Goal: Task Accomplishment & Management: Manage account settings

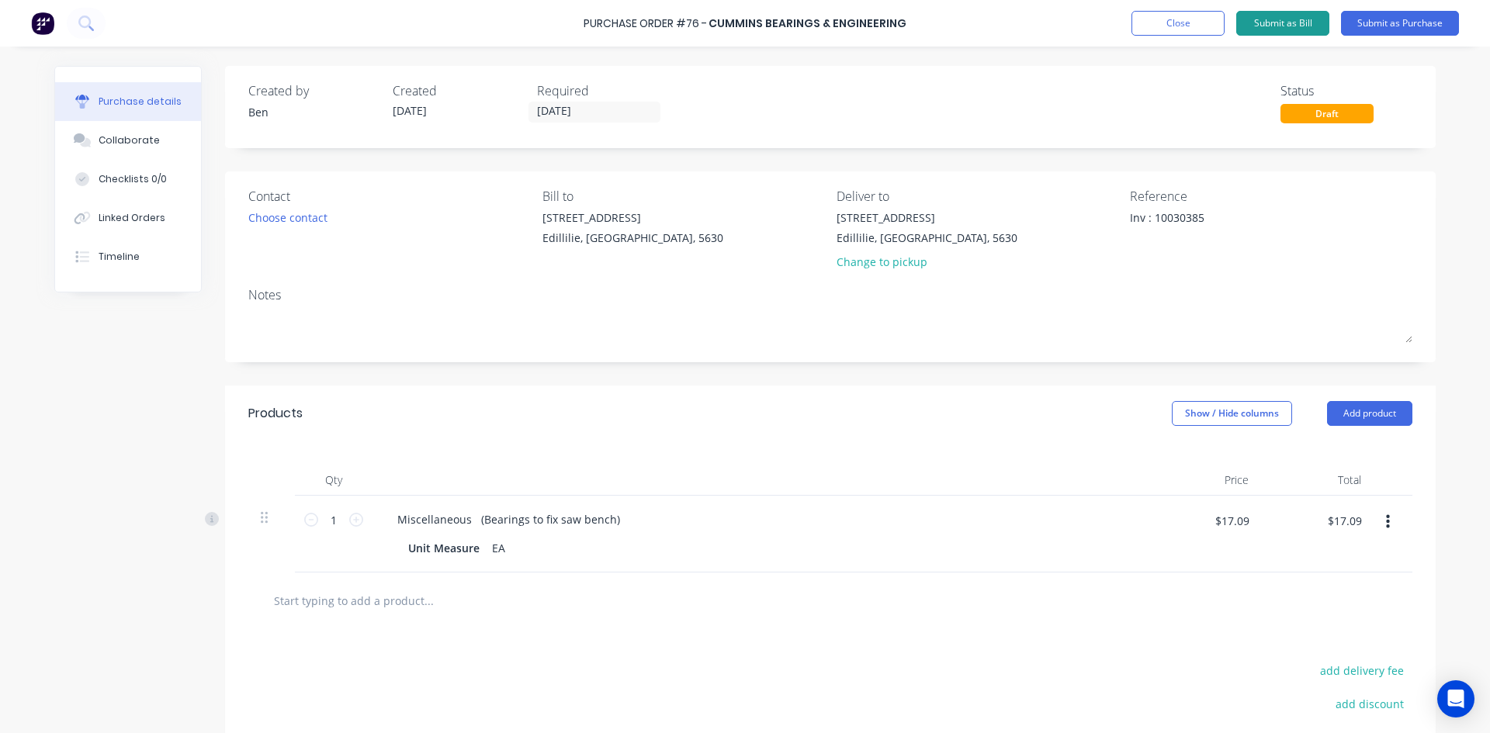
click at [1260, 19] on button "Submit as Bill" at bounding box center [1282, 23] width 93 height 25
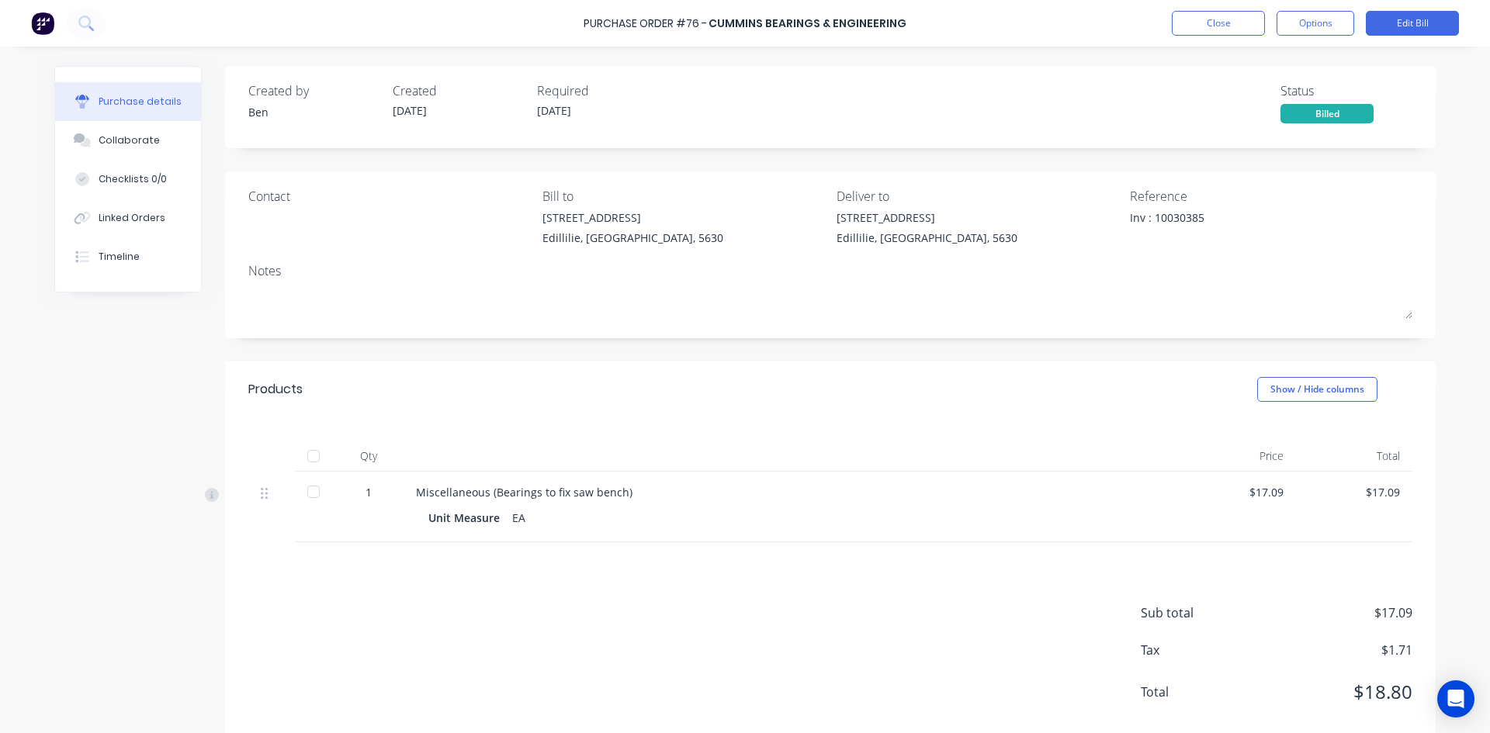
drag, startPoint x: 314, startPoint y: 456, endPoint x: 339, endPoint y: 460, distance: 25.9
click at [318, 457] on div at bounding box center [313, 456] width 31 height 31
type textarea "x"
click at [1206, 22] on button "Close" at bounding box center [1218, 23] width 93 height 25
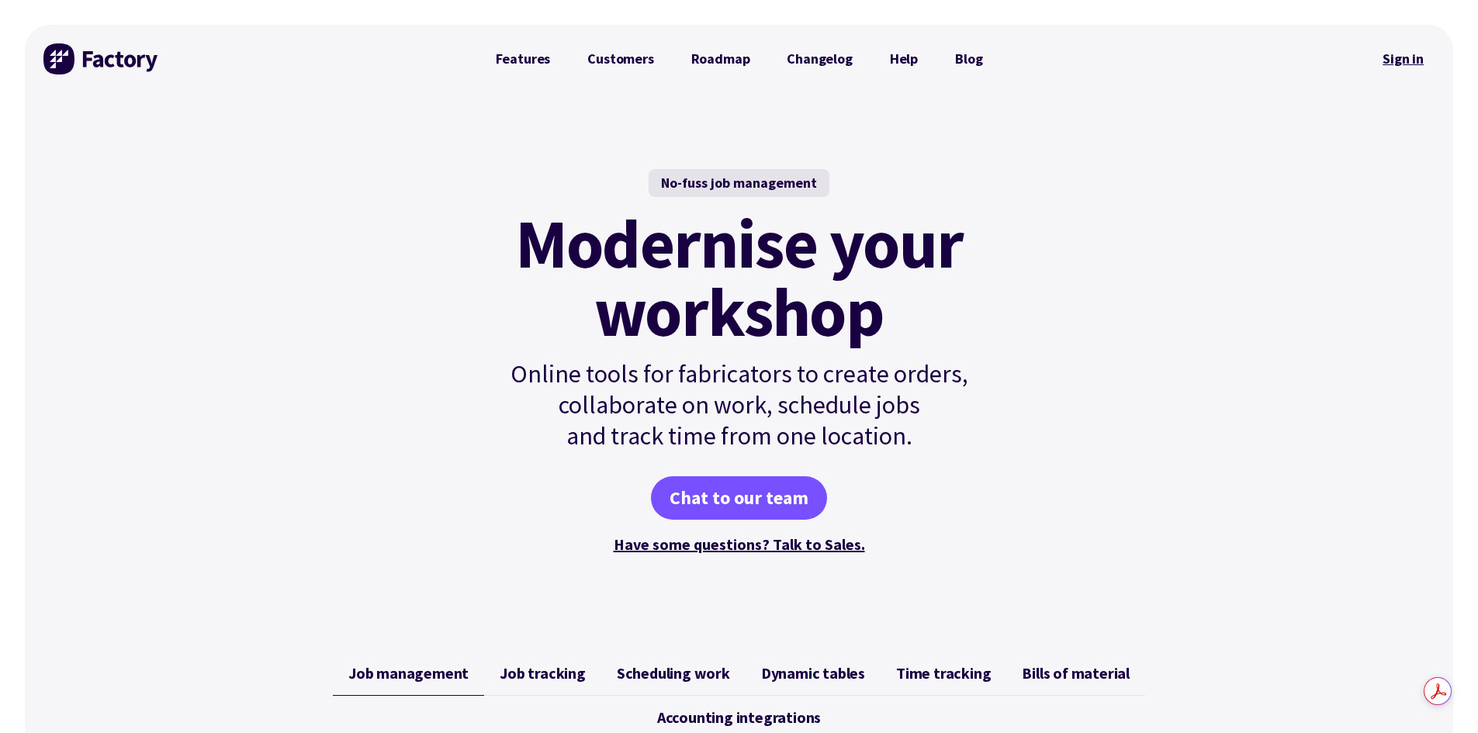
click at [1423, 64] on link "Sign in" at bounding box center [1403, 59] width 63 height 36
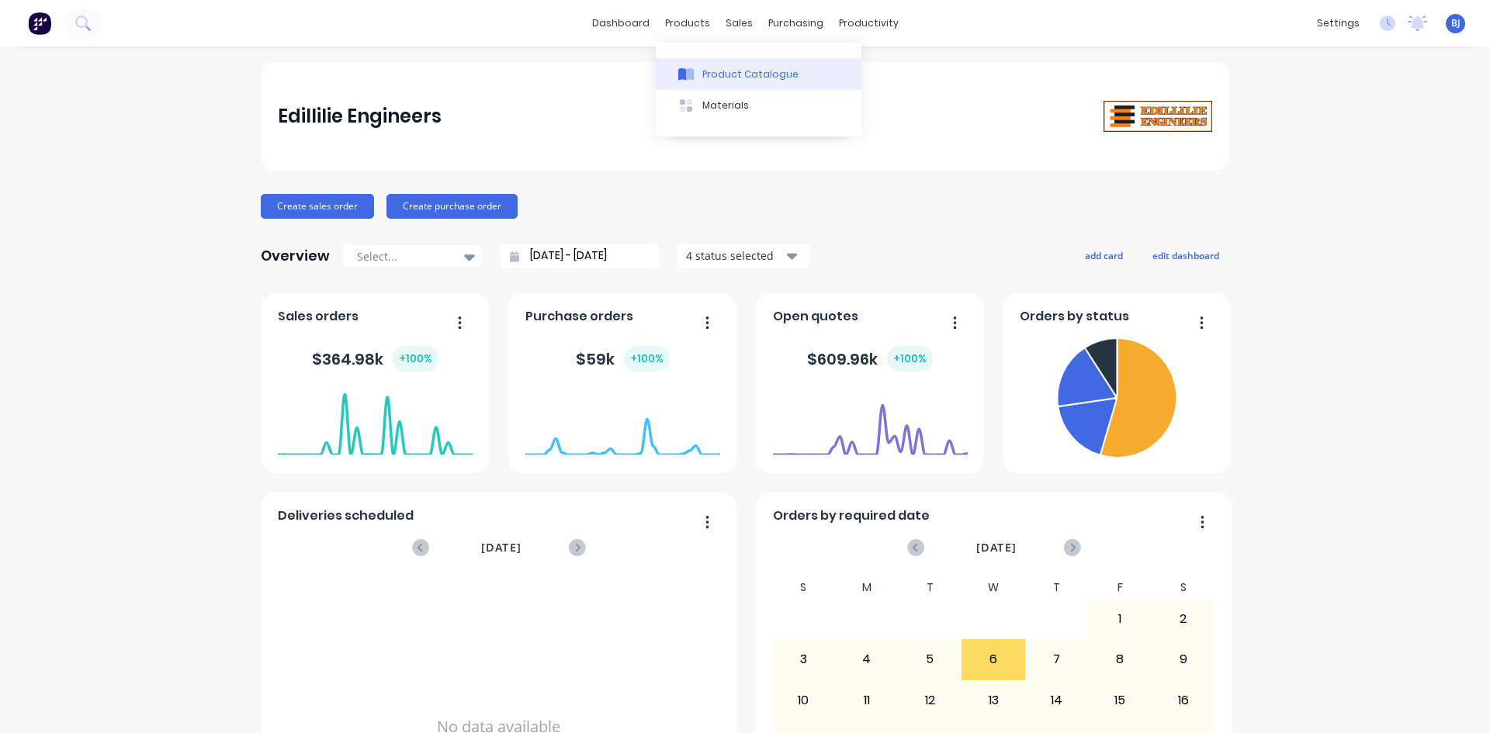
click at [693, 72] on icon at bounding box center [690, 74] width 8 height 12
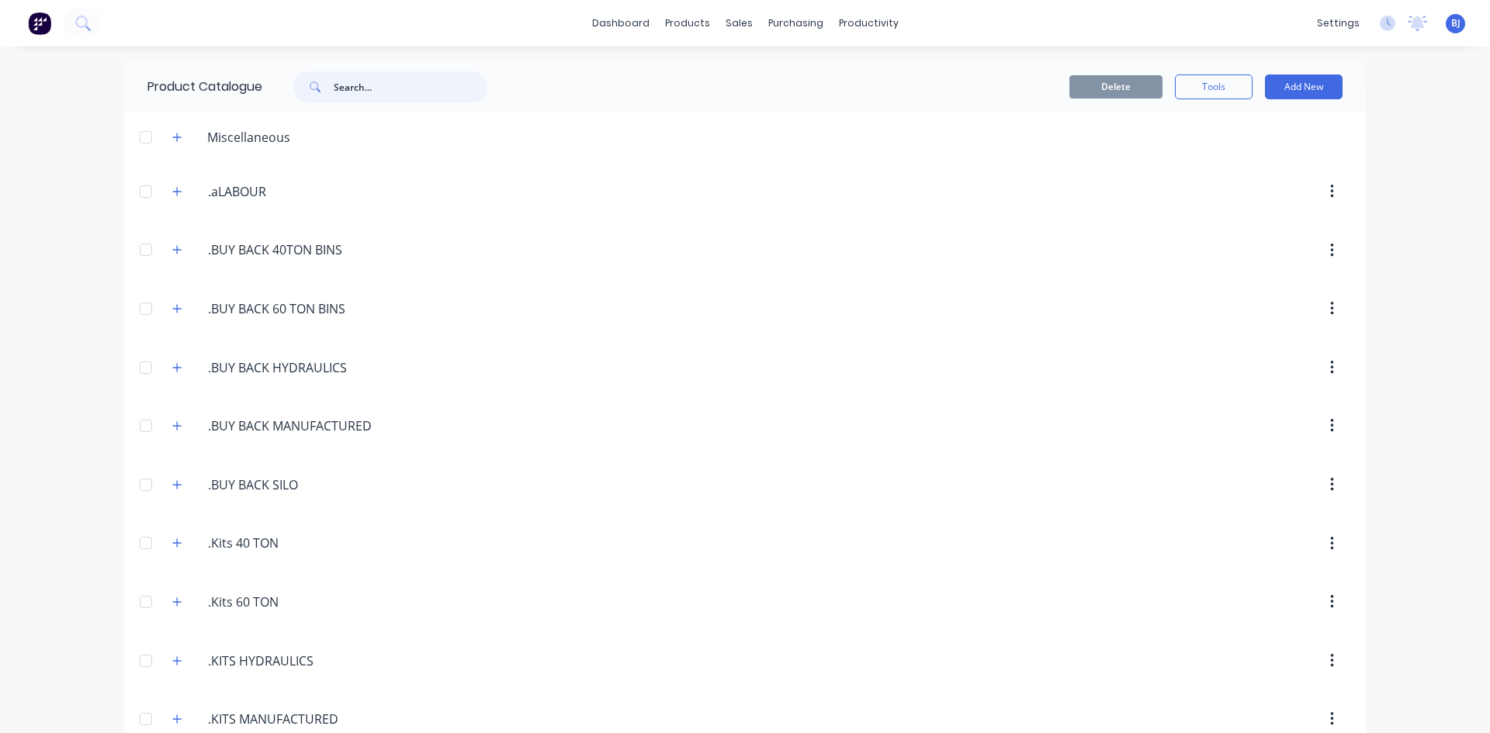
click at [338, 86] on input "text" at bounding box center [411, 86] width 154 height 31
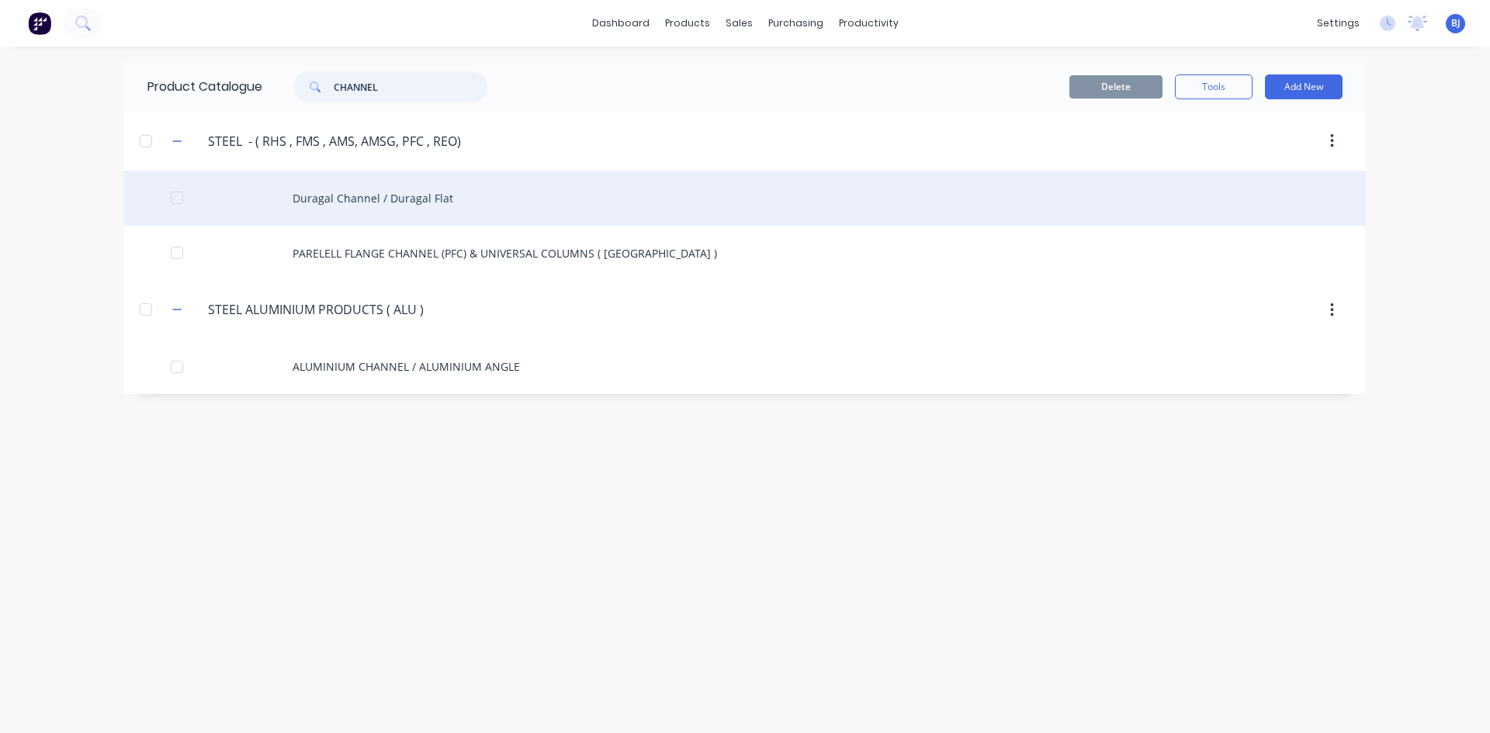
type input "CHANNEL"
click at [417, 208] on div "Duragal Channel / Duragal Flat" at bounding box center [745, 198] width 1242 height 55
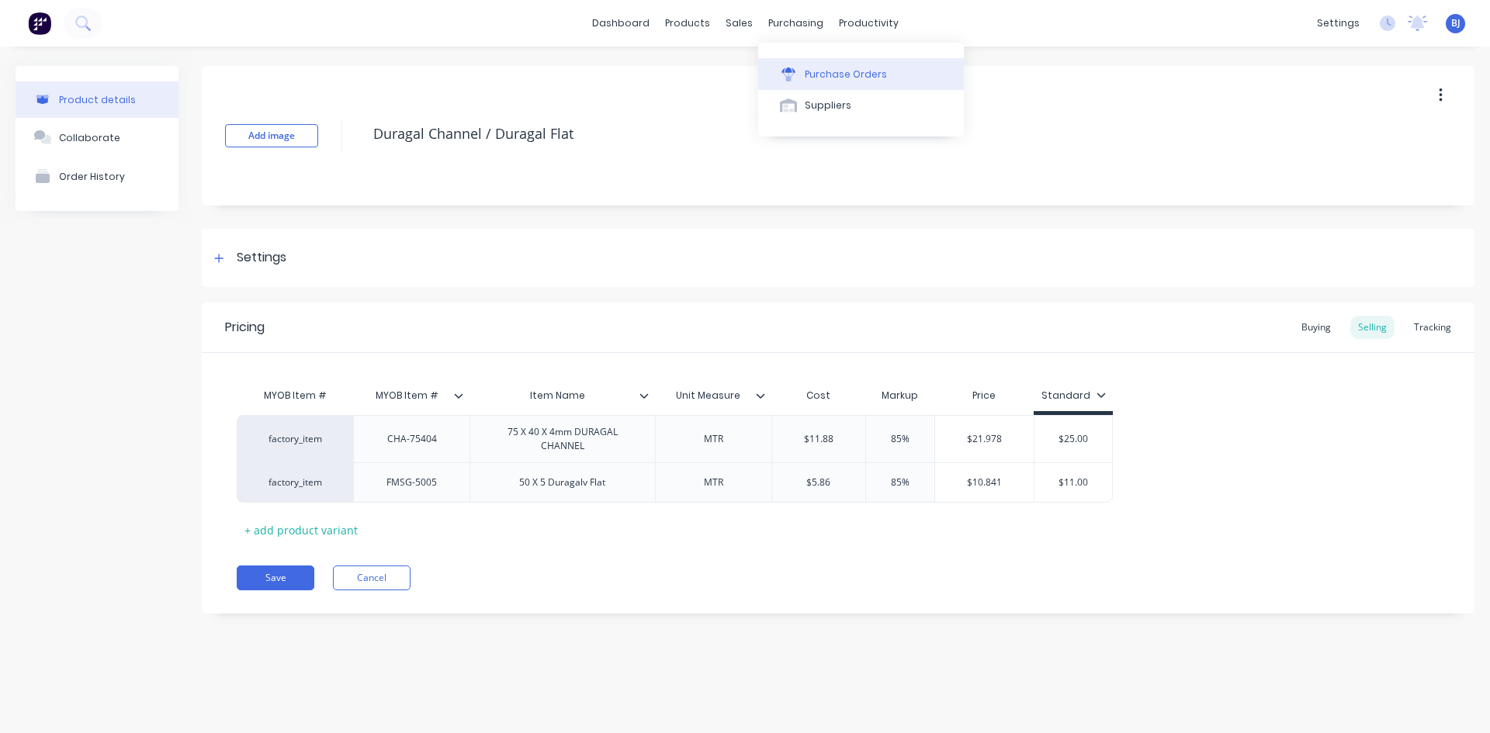
click at [799, 70] on div at bounding box center [788, 75] width 23 height 14
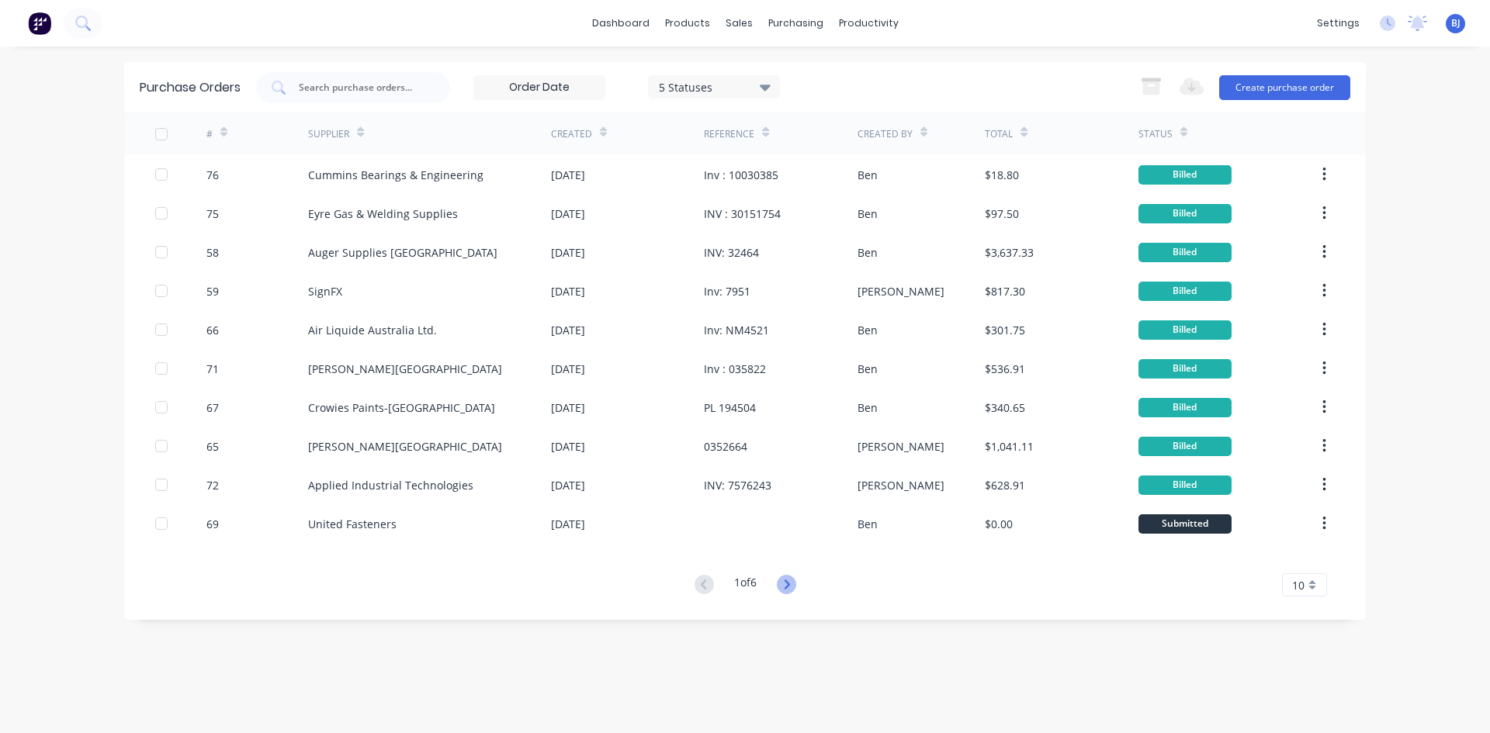
click at [788, 584] on icon at bounding box center [786, 584] width 19 height 19
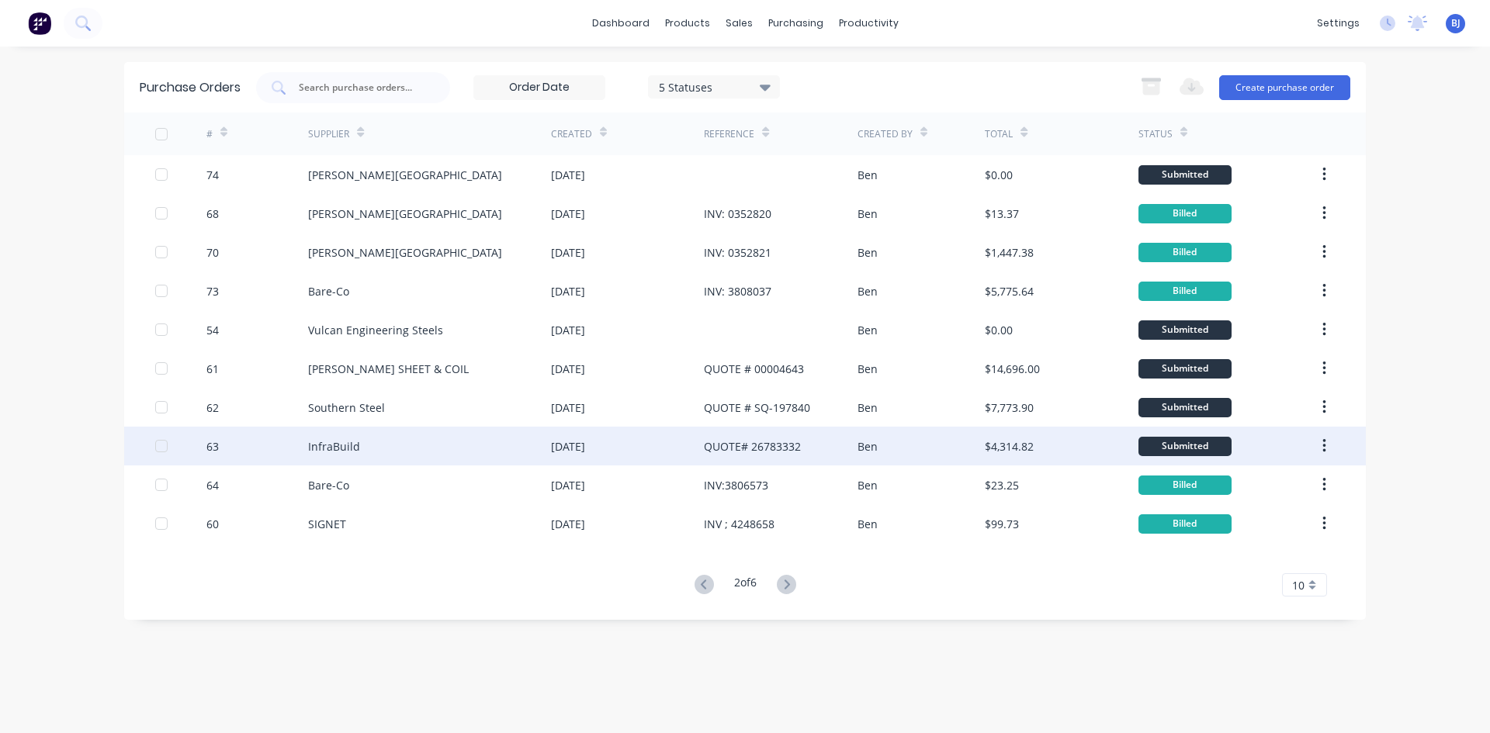
click at [806, 445] on div "QUOTE# 26783332" at bounding box center [780, 446] width 153 height 39
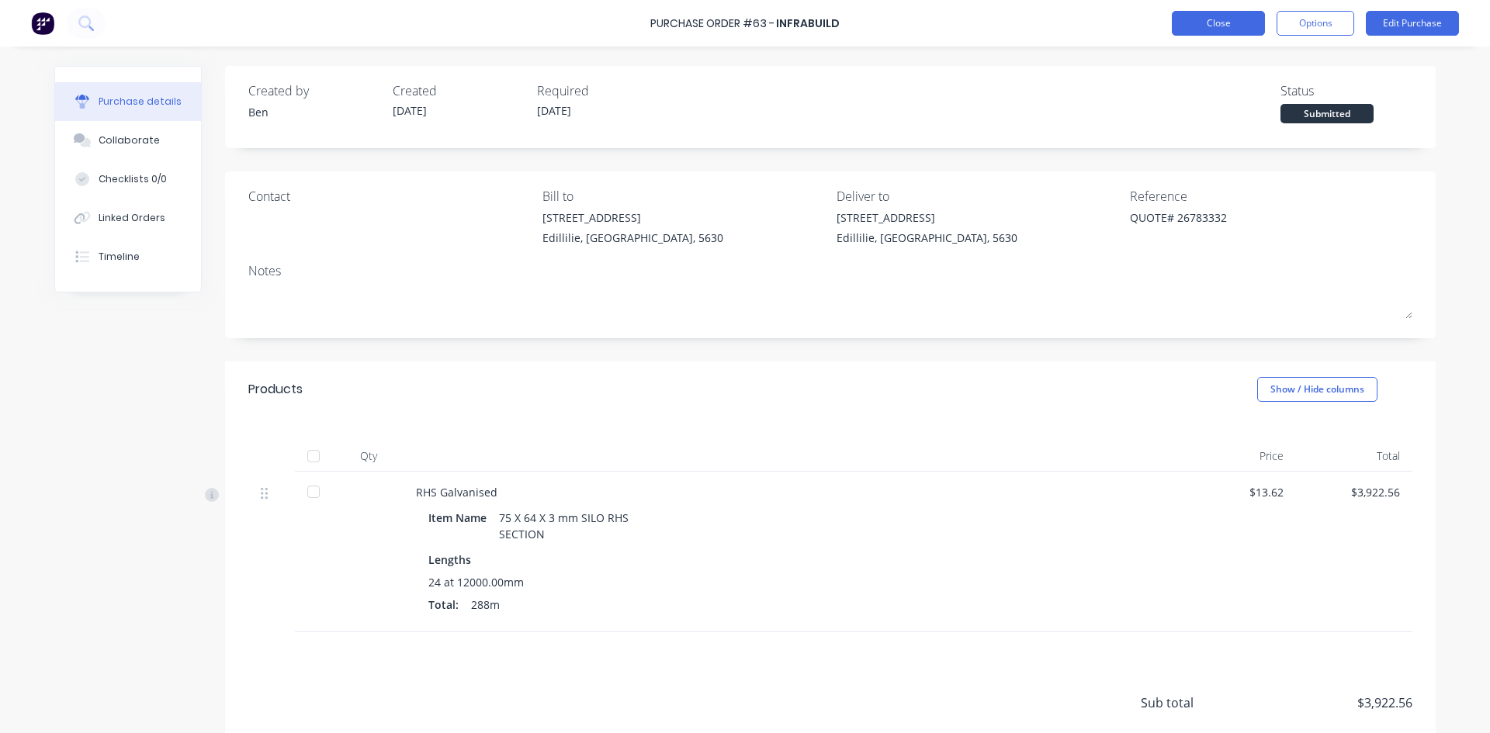
click at [1230, 24] on button "Close" at bounding box center [1218, 23] width 93 height 25
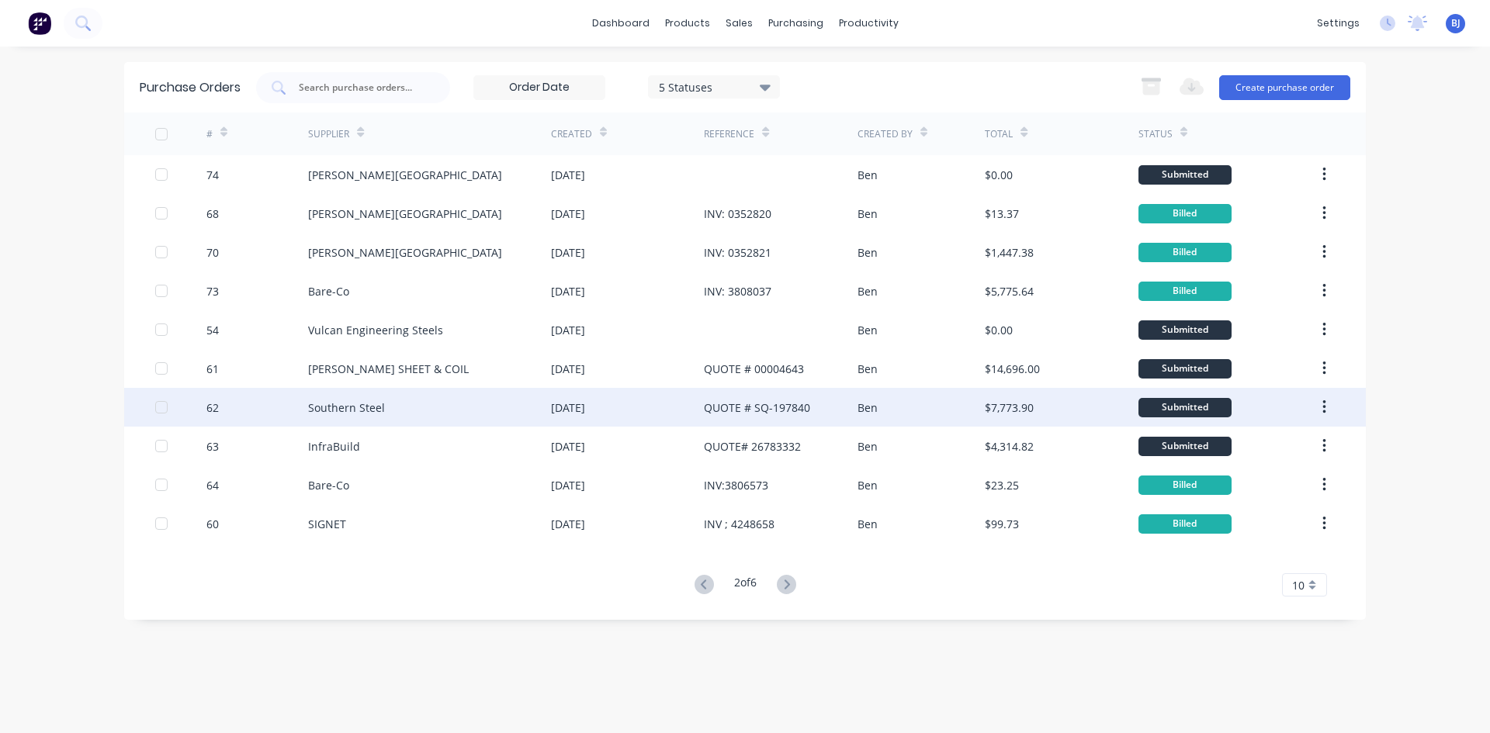
click at [793, 400] on div "QUOTE # SQ-197840" at bounding box center [757, 408] width 106 height 16
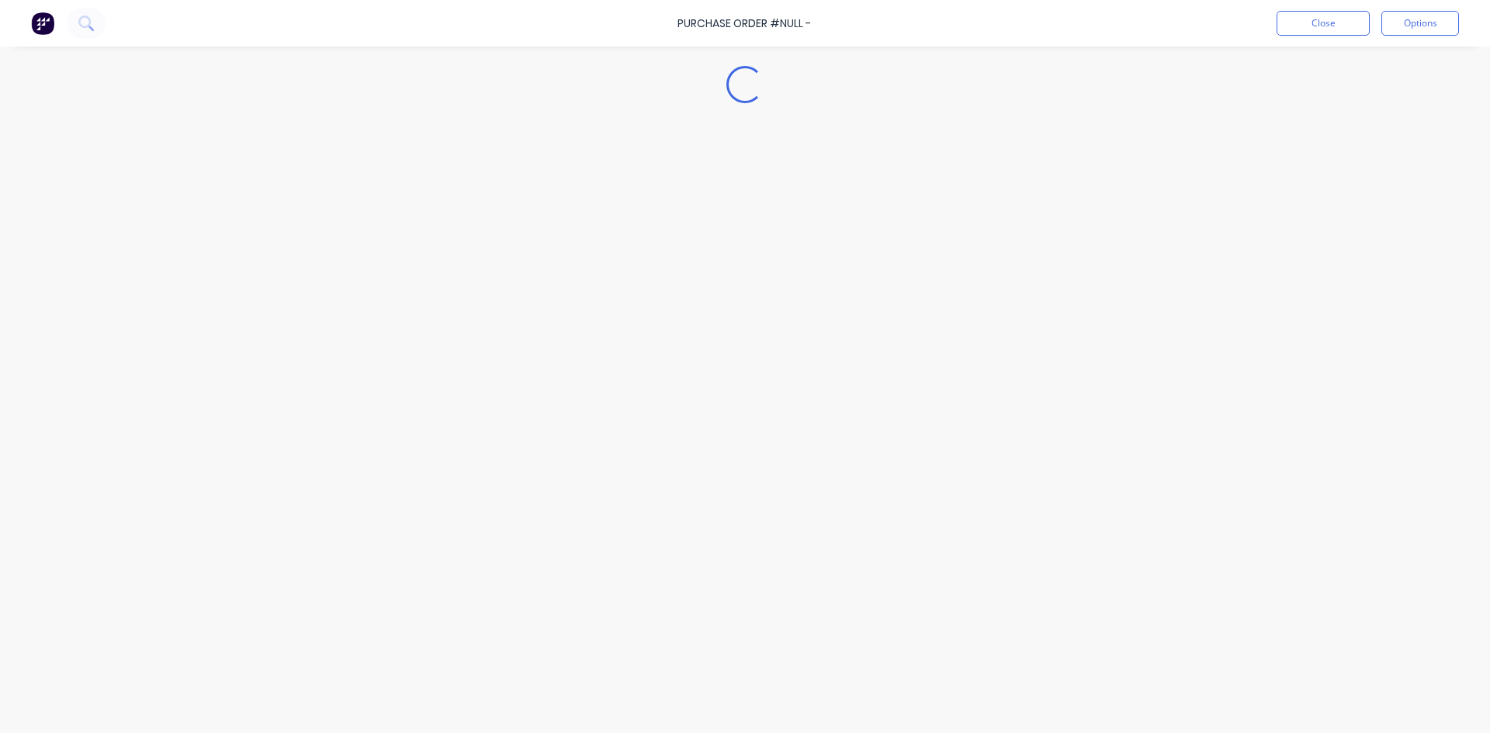
type textarea "x"
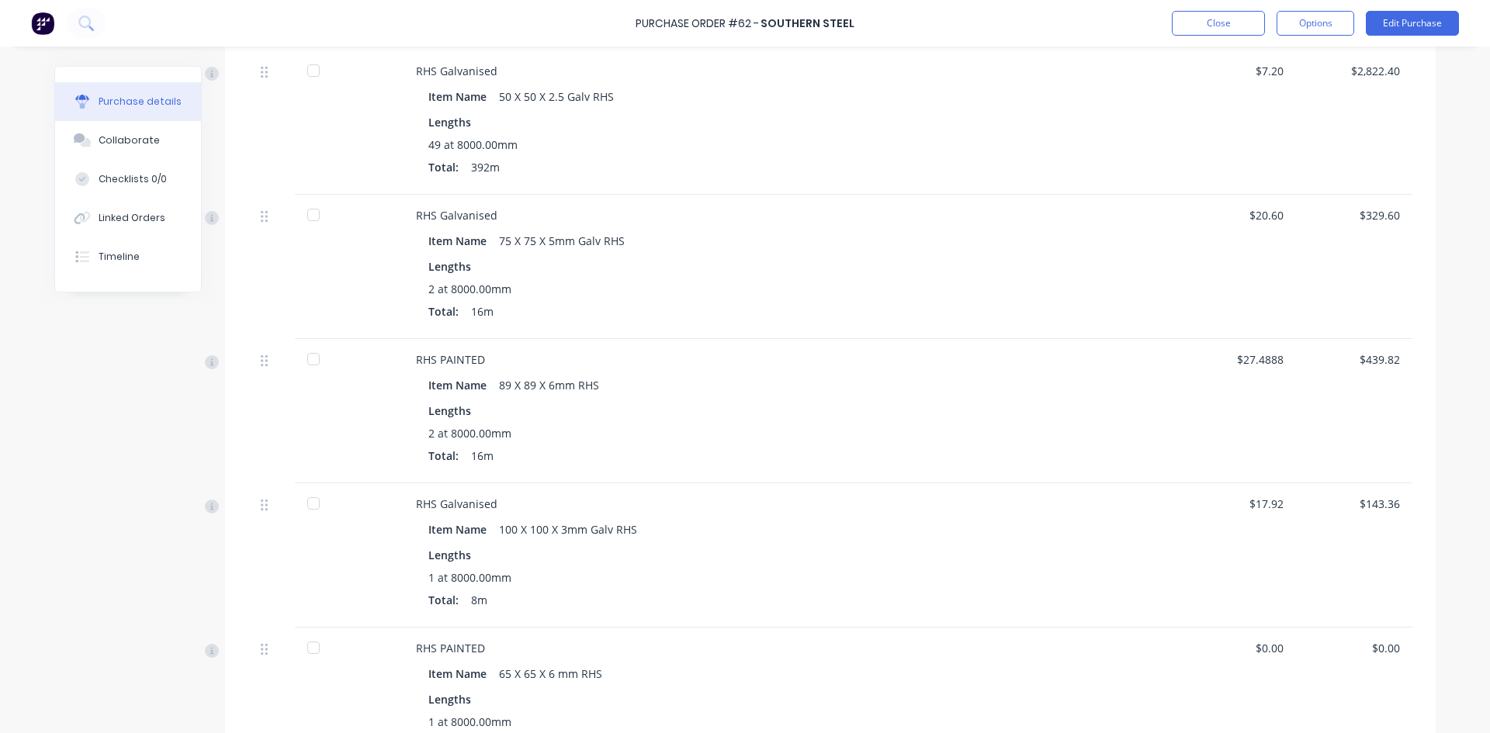
scroll to position [543, 0]
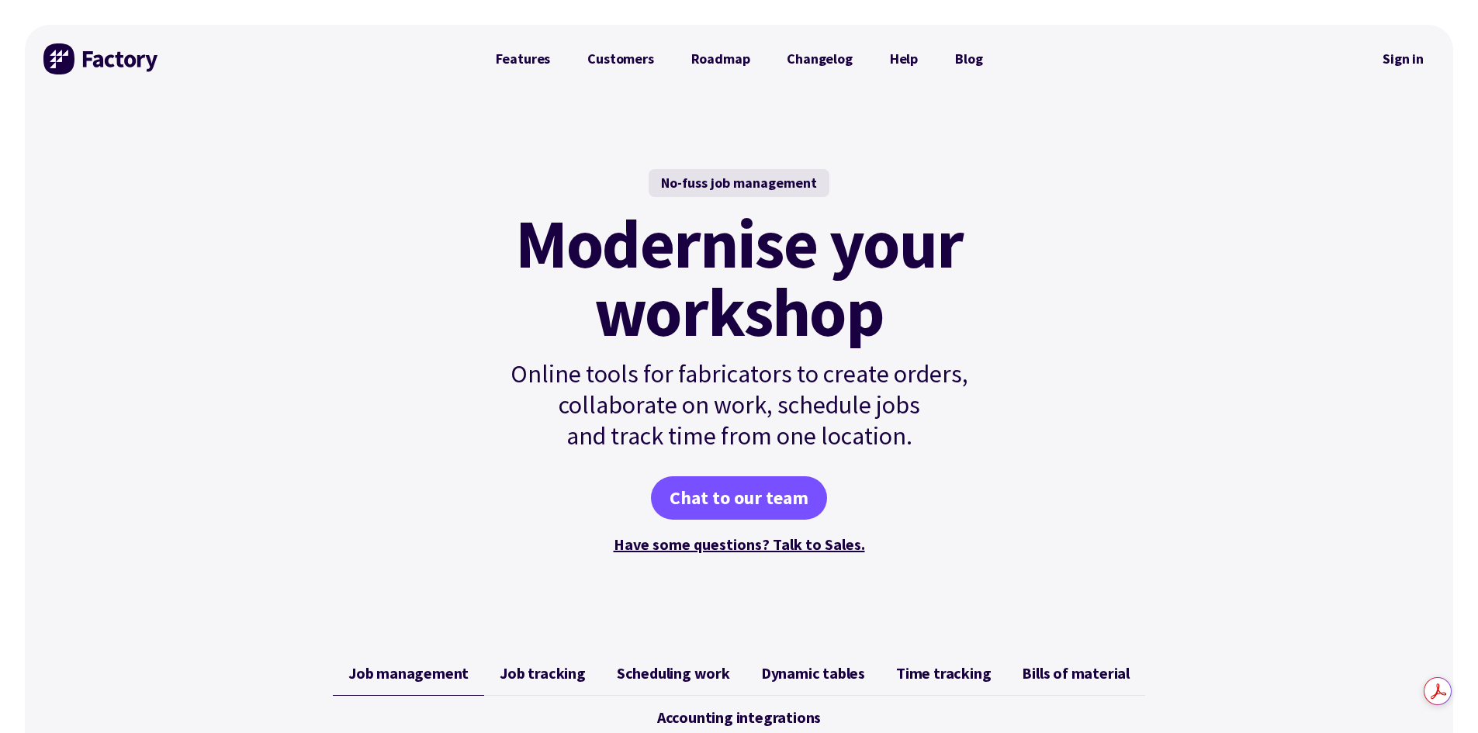
click at [1405, 57] on link "Sign in" at bounding box center [1403, 59] width 63 height 36
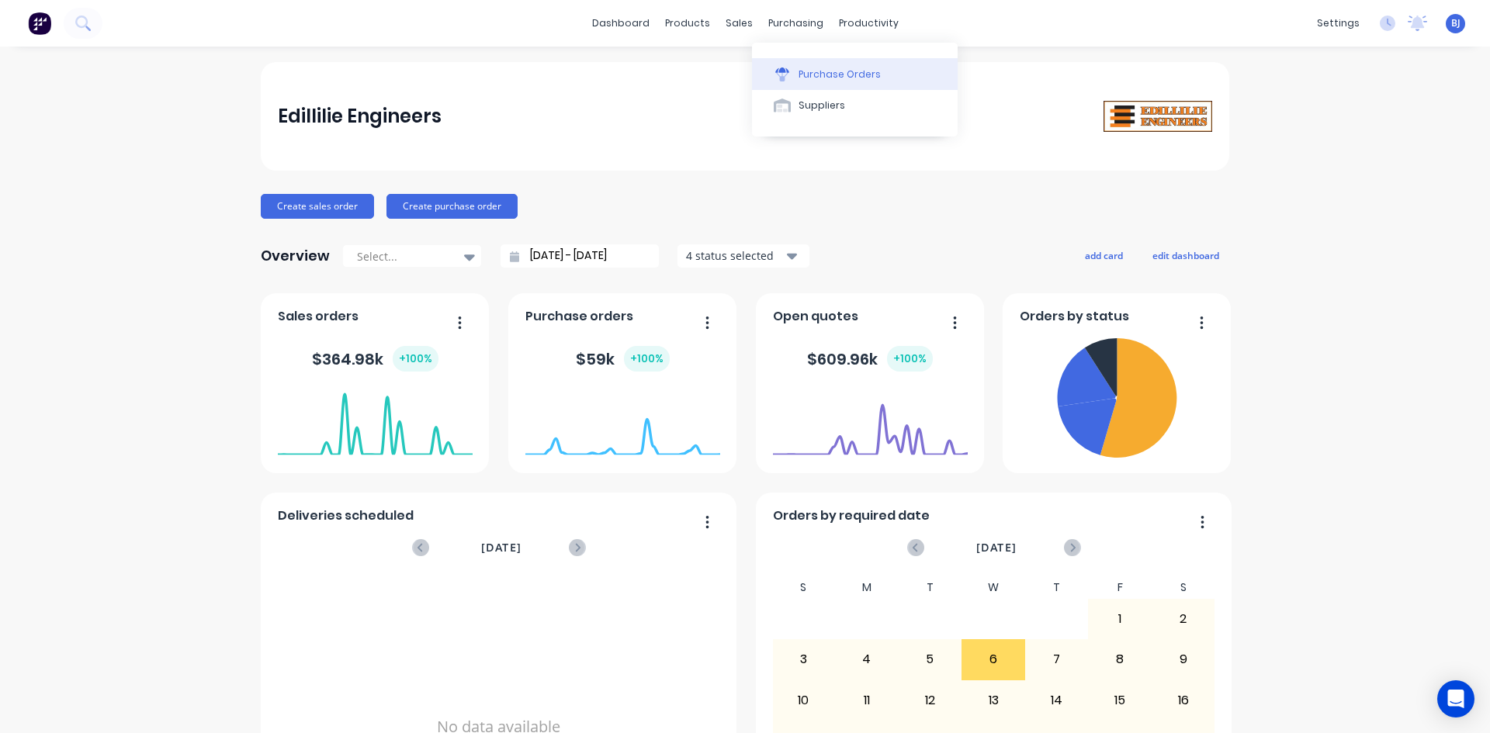
click at [795, 76] on button "Purchase Orders" at bounding box center [855, 73] width 206 height 31
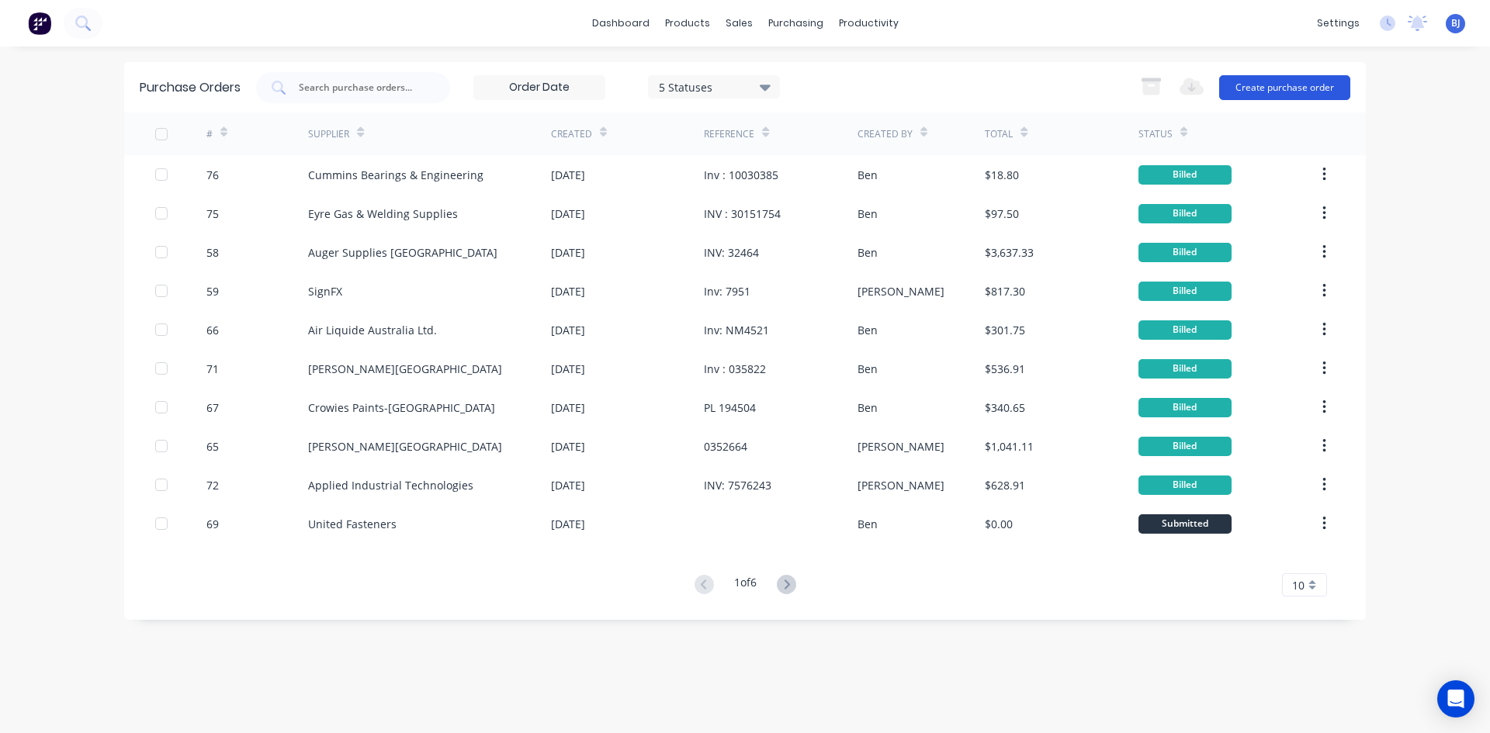
click at [1271, 83] on button "Create purchase order" at bounding box center [1284, 87] width 131 height 25
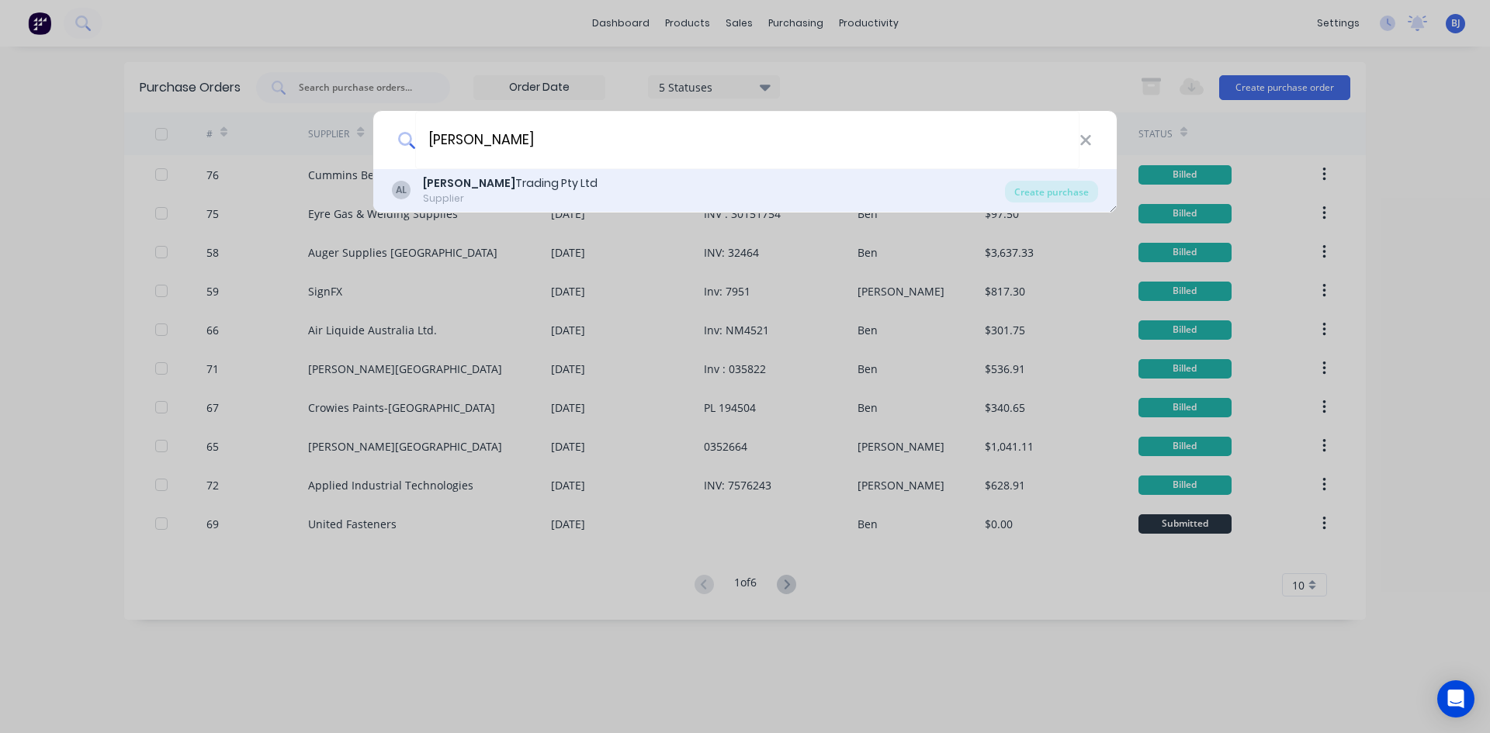
type input "[PERSON_NAME]"
click at [540, 187] on div "AL [PERSON_NAME] Trading Pty Ltd Supplier" at bounding box center [698, 190] width 613 height 30
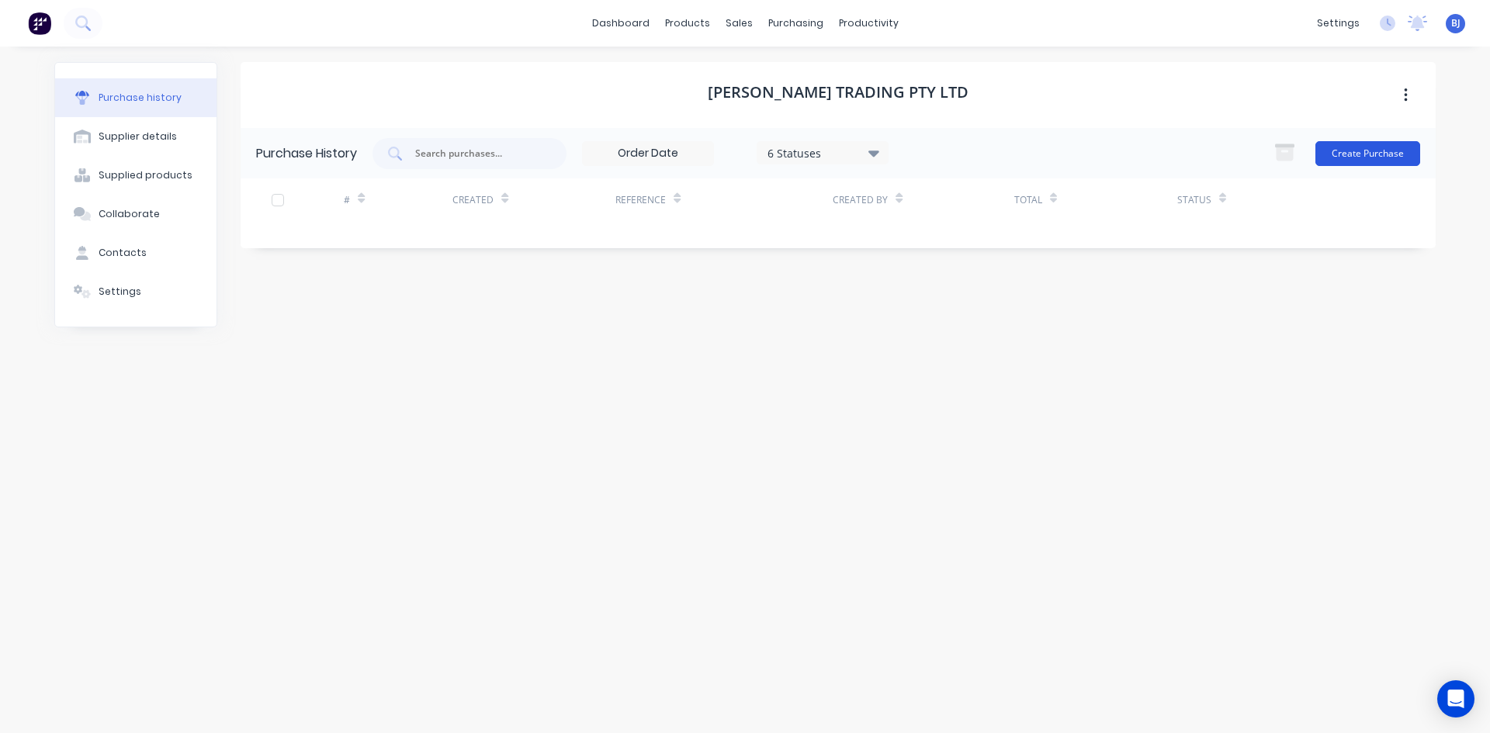
click at [1390, 155] on button "Create Purchase" at bounding box center [1367, 153] width 105 height 25
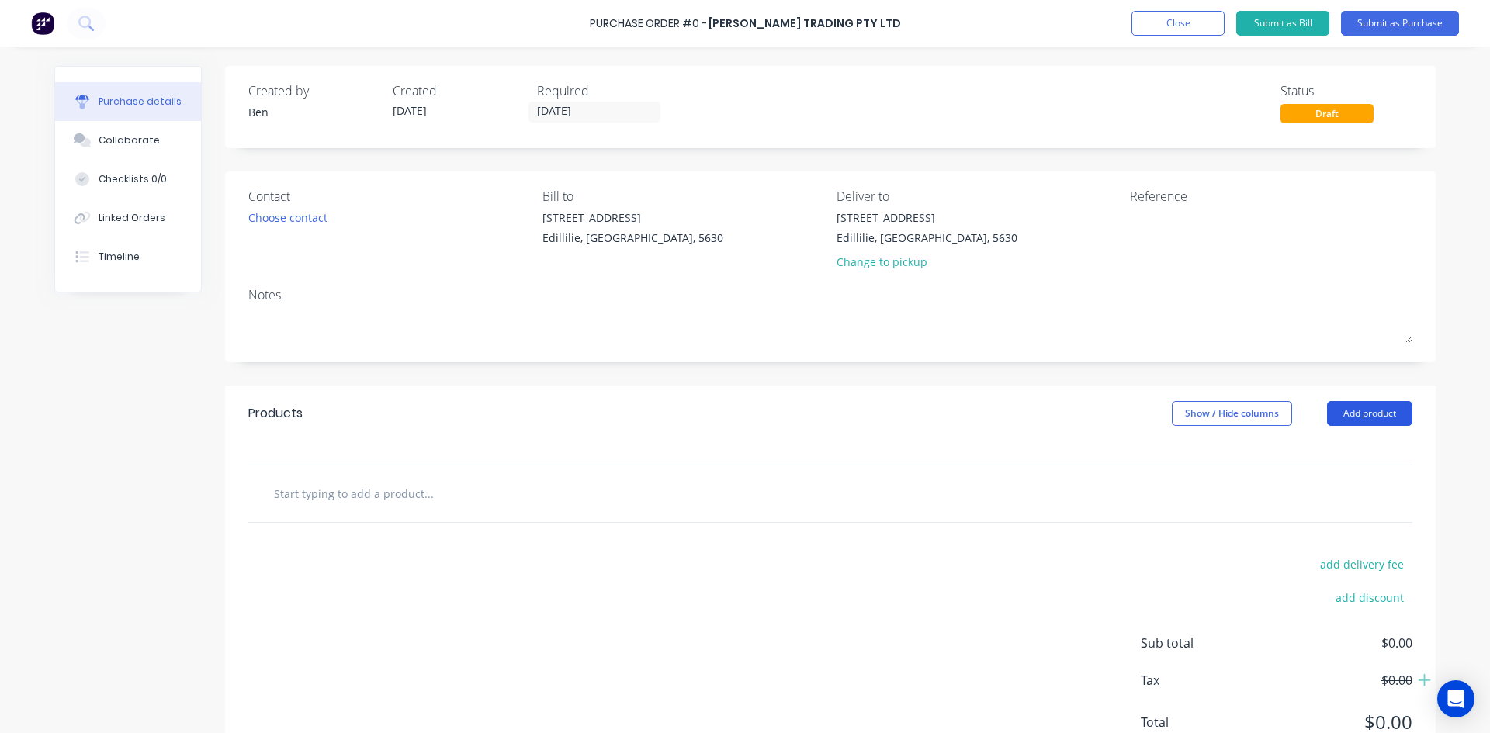
click at [1349, 410] on button "Add product" at bounding box center [1369, 413] width 85 height 25
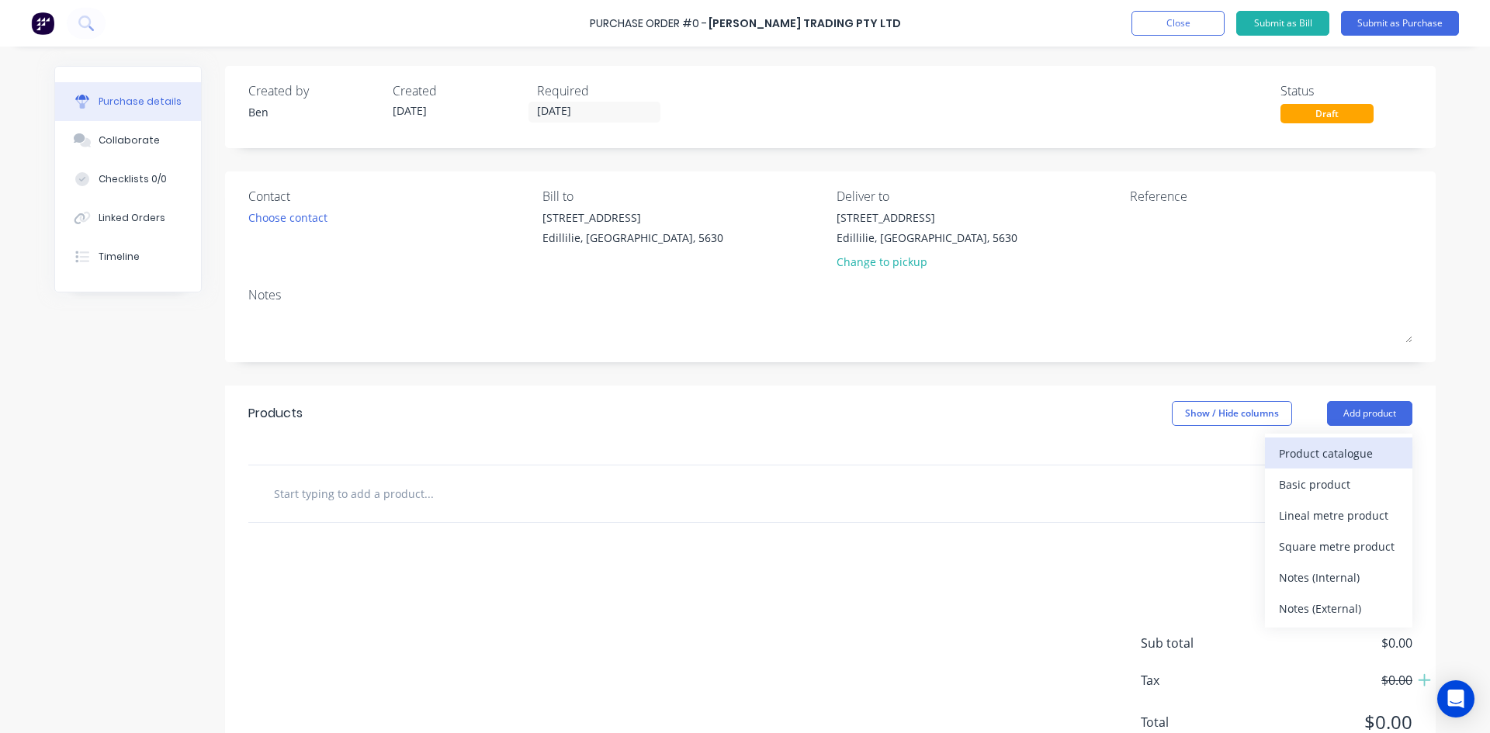
click at [1310, 455] on div "Product catalogue" at bounding box center [1339, 453] width 120 height 23
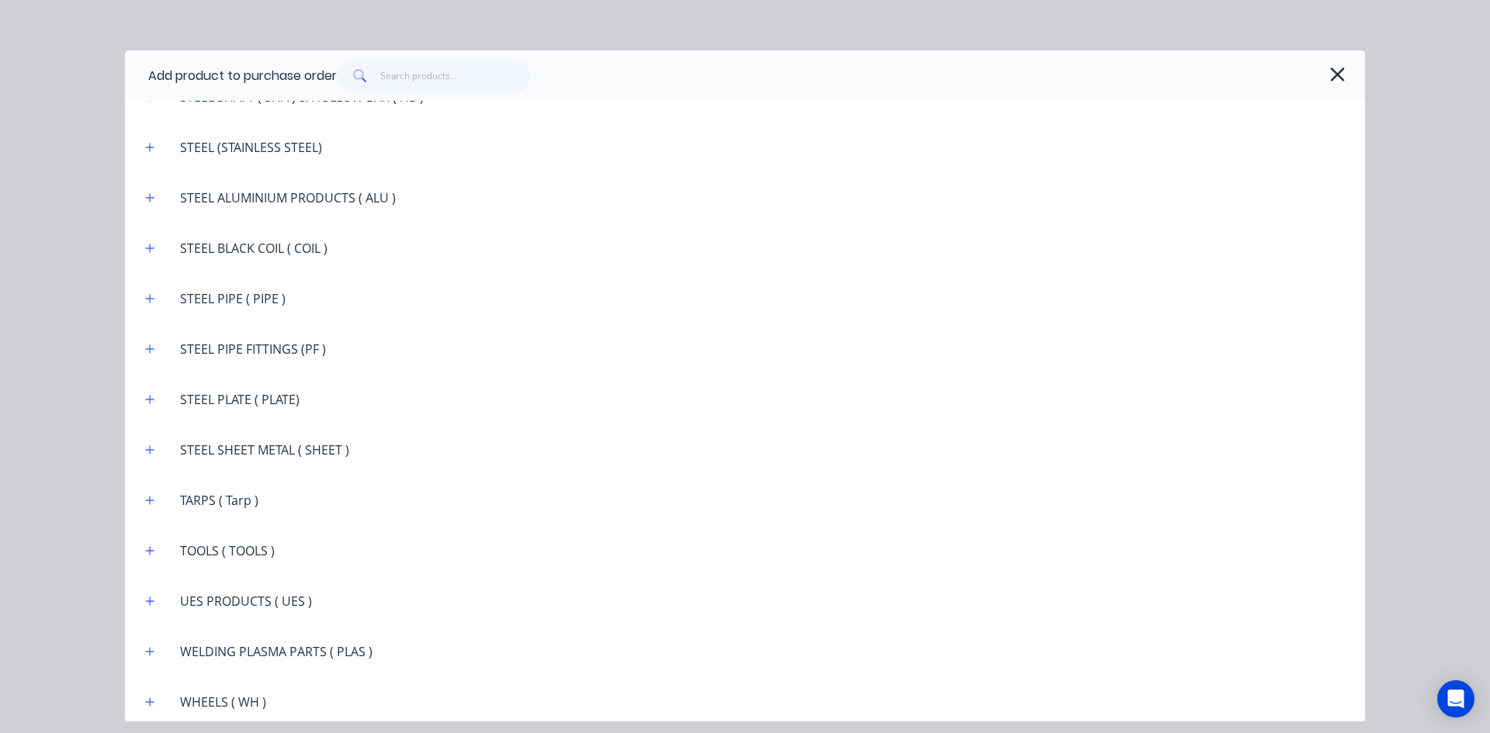
scroll to position [2809, 0]
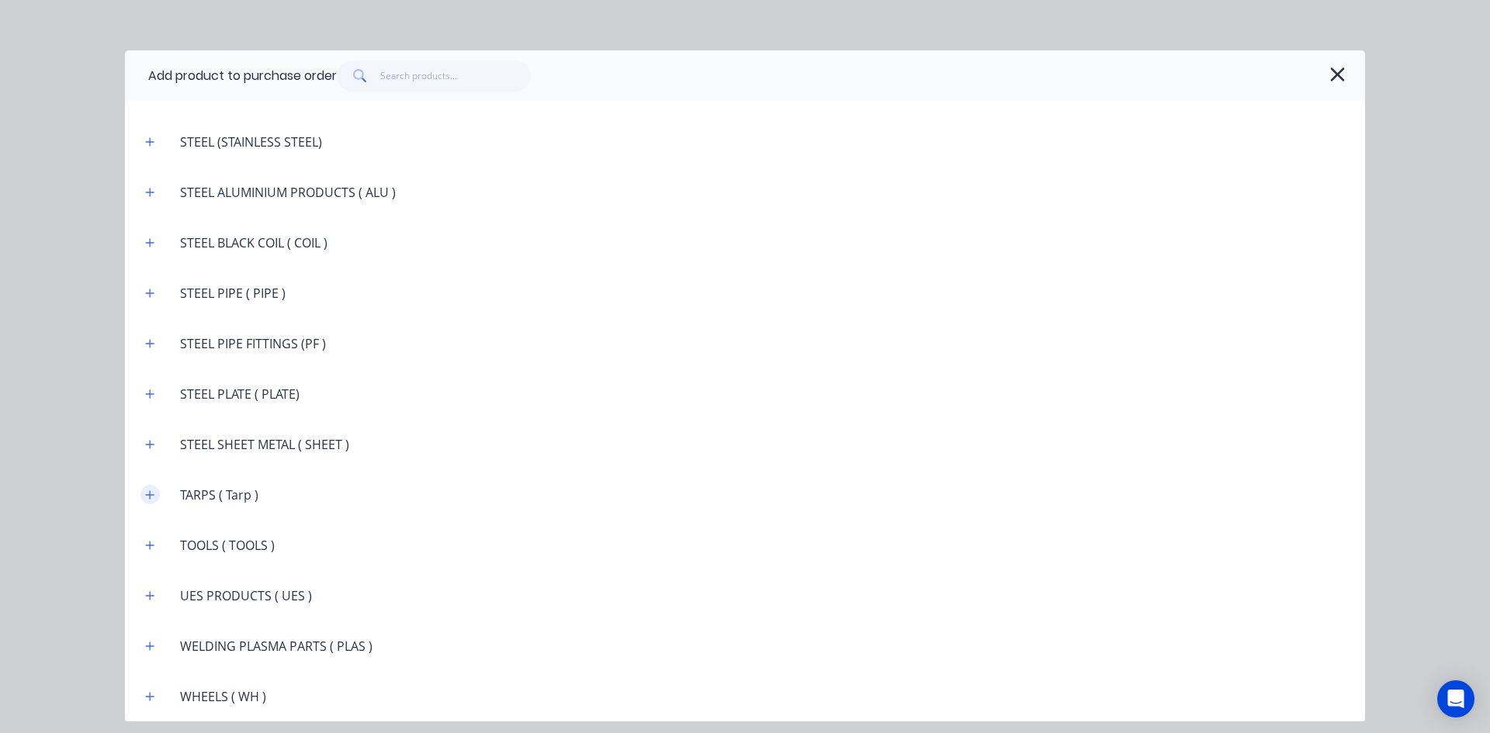
click at [147, 494] on icon "button" at bounding box center [149, 495] width 9 height 11
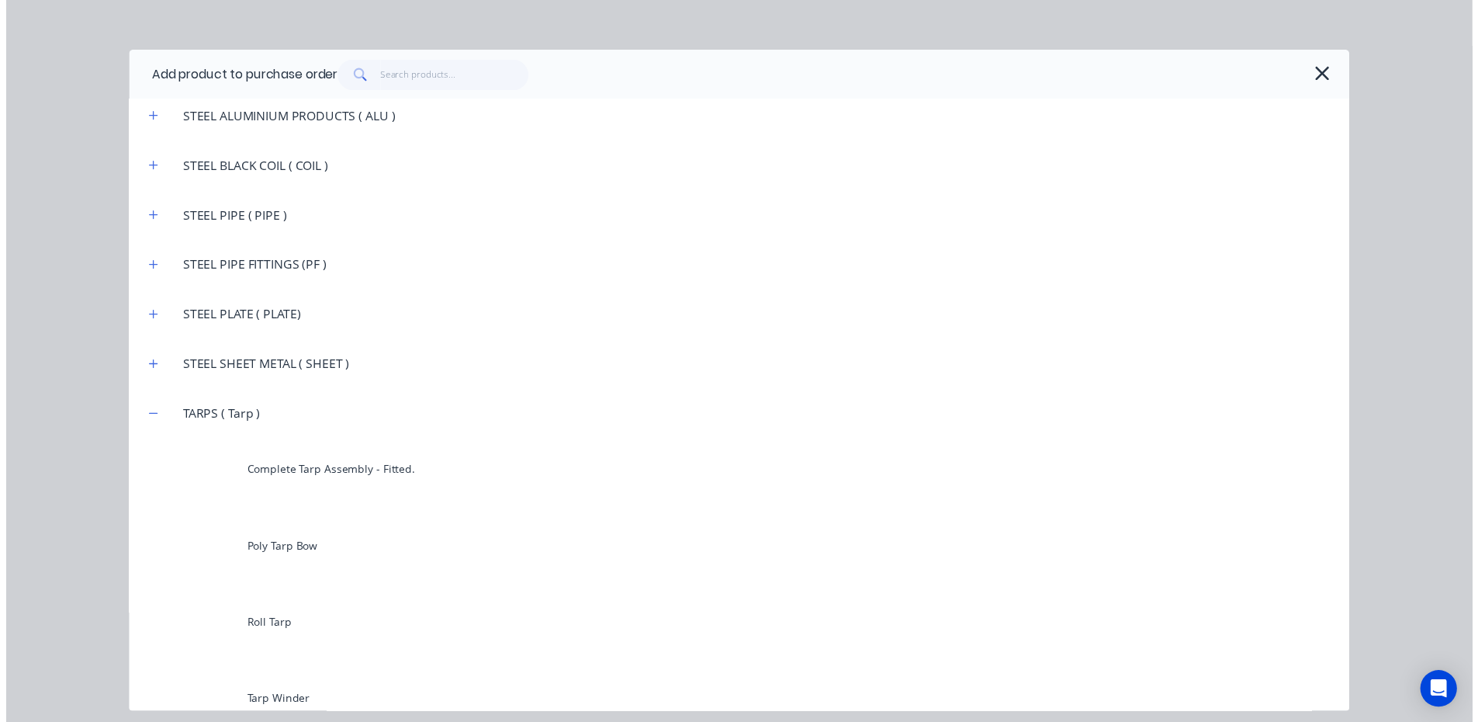
scroll to position [3042, 0]
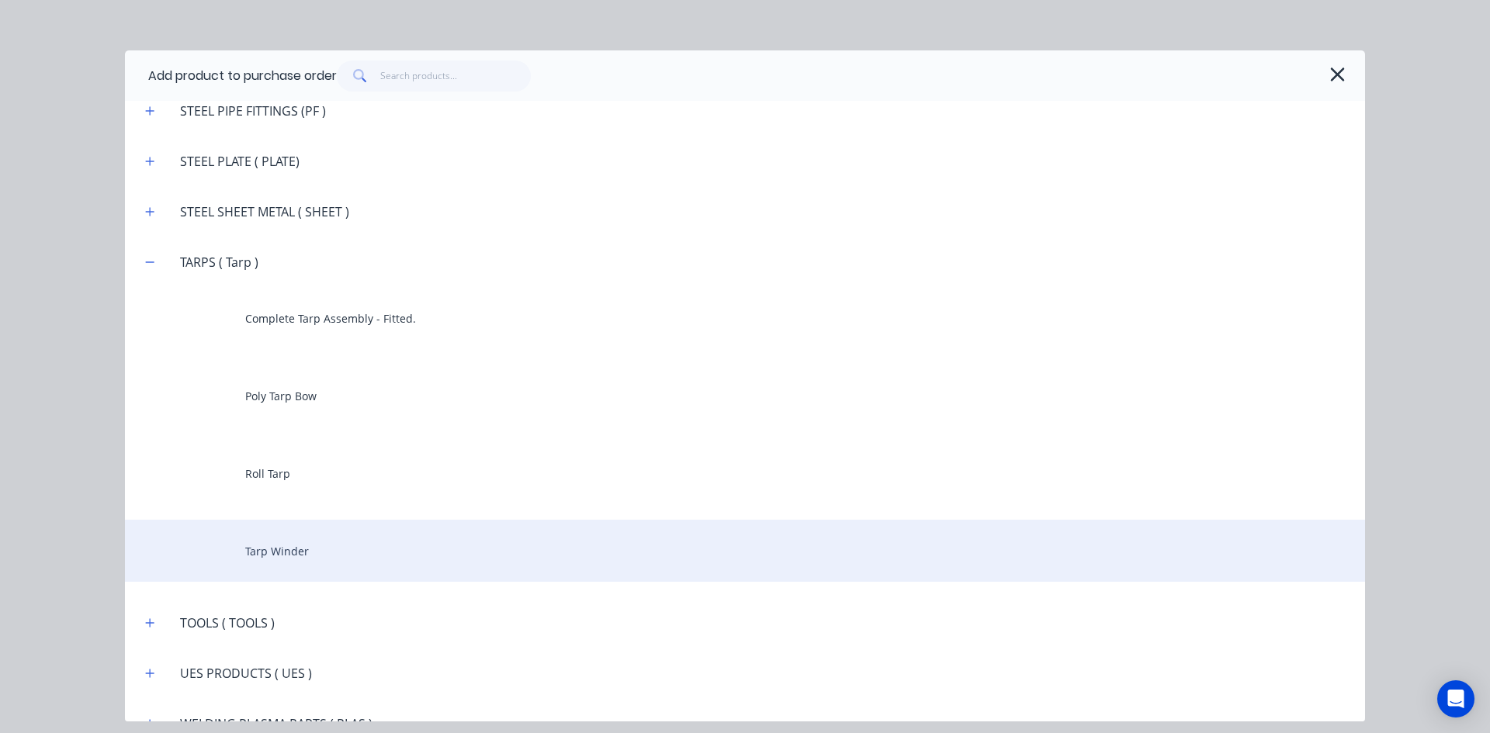
click at [293, 555] on div "Tarp Winder" at bounding box center [745, 551] width 1240 height 62
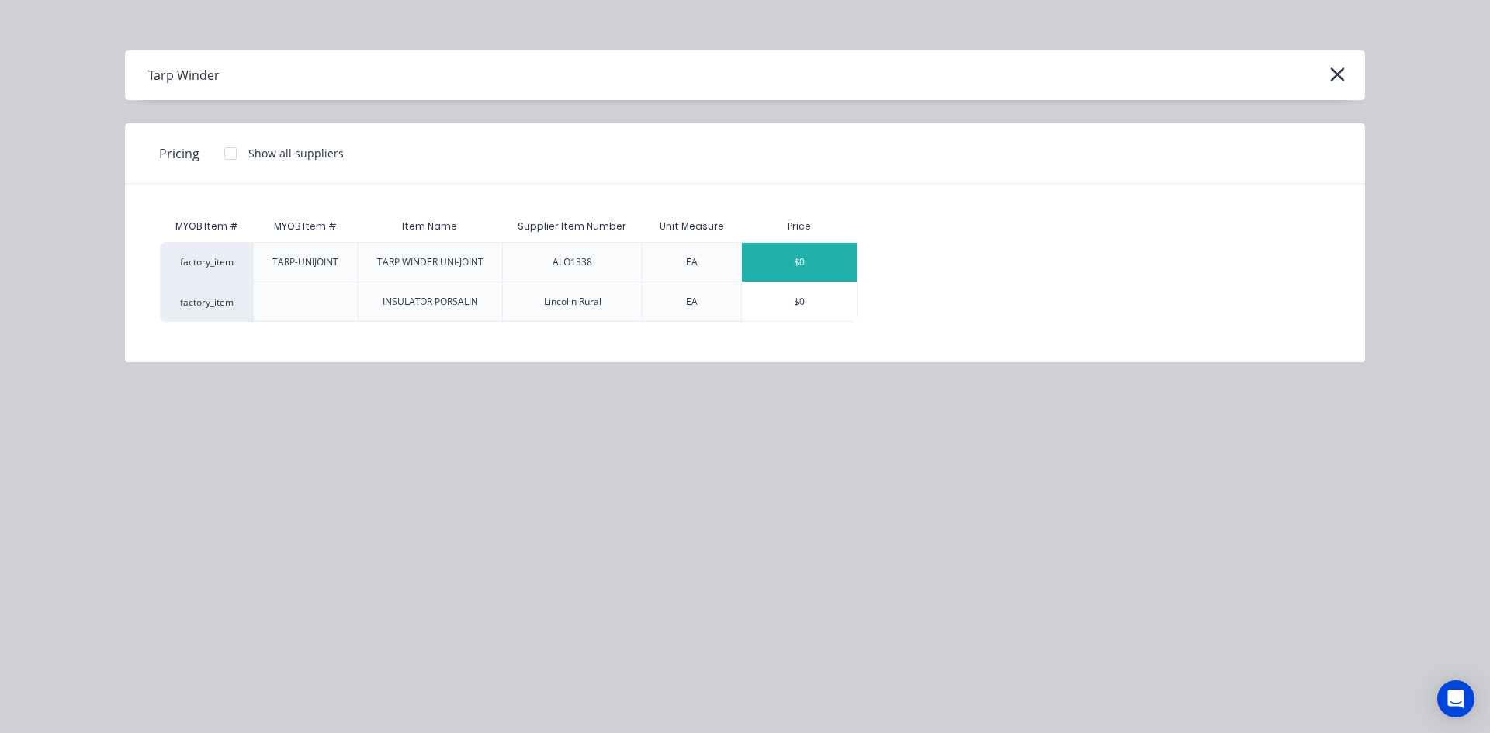
click at [801, 265] on div "$0" at bounding box center [799, 262] width 115 height 39
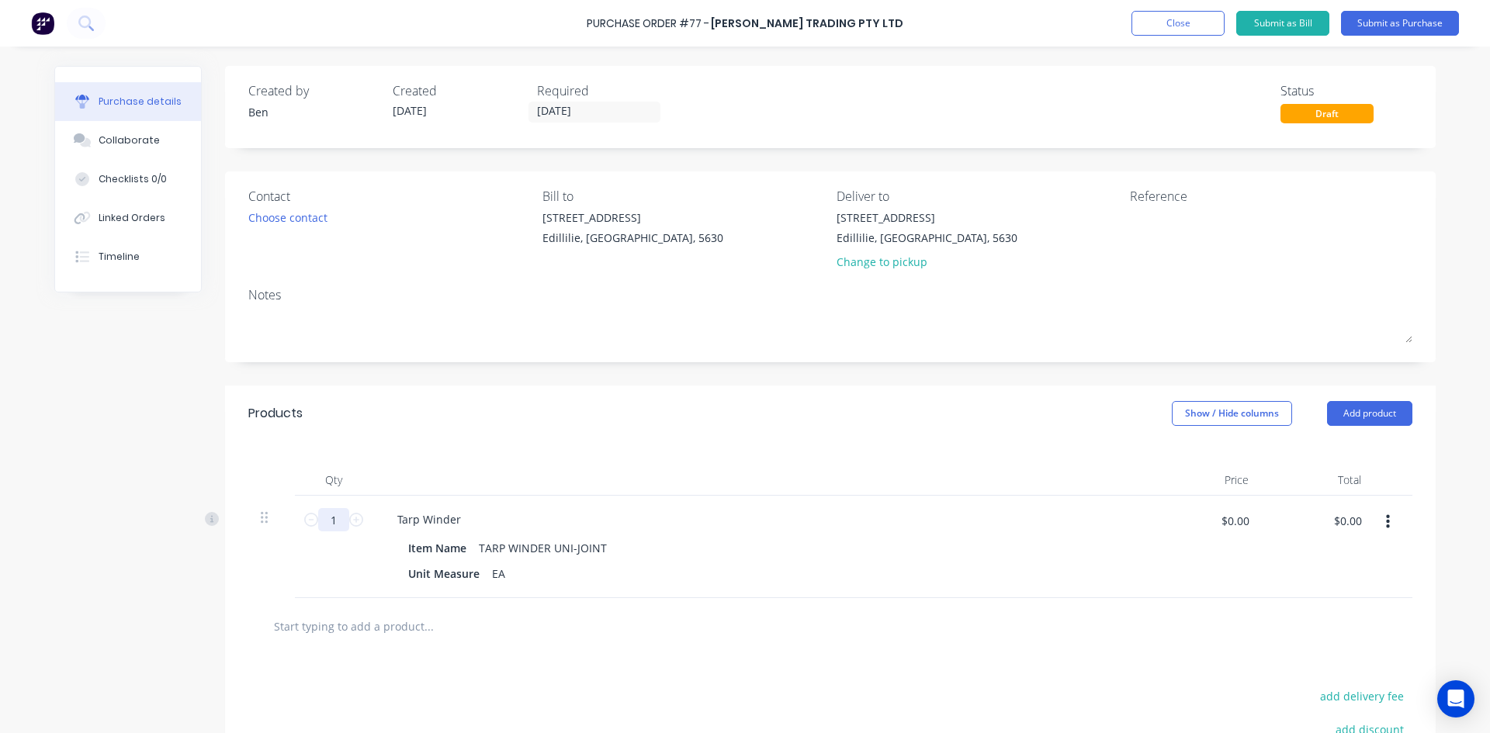
drag, startPoint x: 331, startPoint y: 518, endPoint x: 317, endPoint y: 529, distance: 17.1
click at [318, 529] on input "1" at bounding box center [333, 519] width 31 height 23
type input "20"
click at [1073, 531] on div "Tarp Winder Item Name TARP WINDER UNI-JOINT Unit Measure EA" at bounding box center [761, 547] width 776 height 102
click at [1400, 27] on button "Submit as Purchase" at bounding box center [1400, 23] width 118 height 25
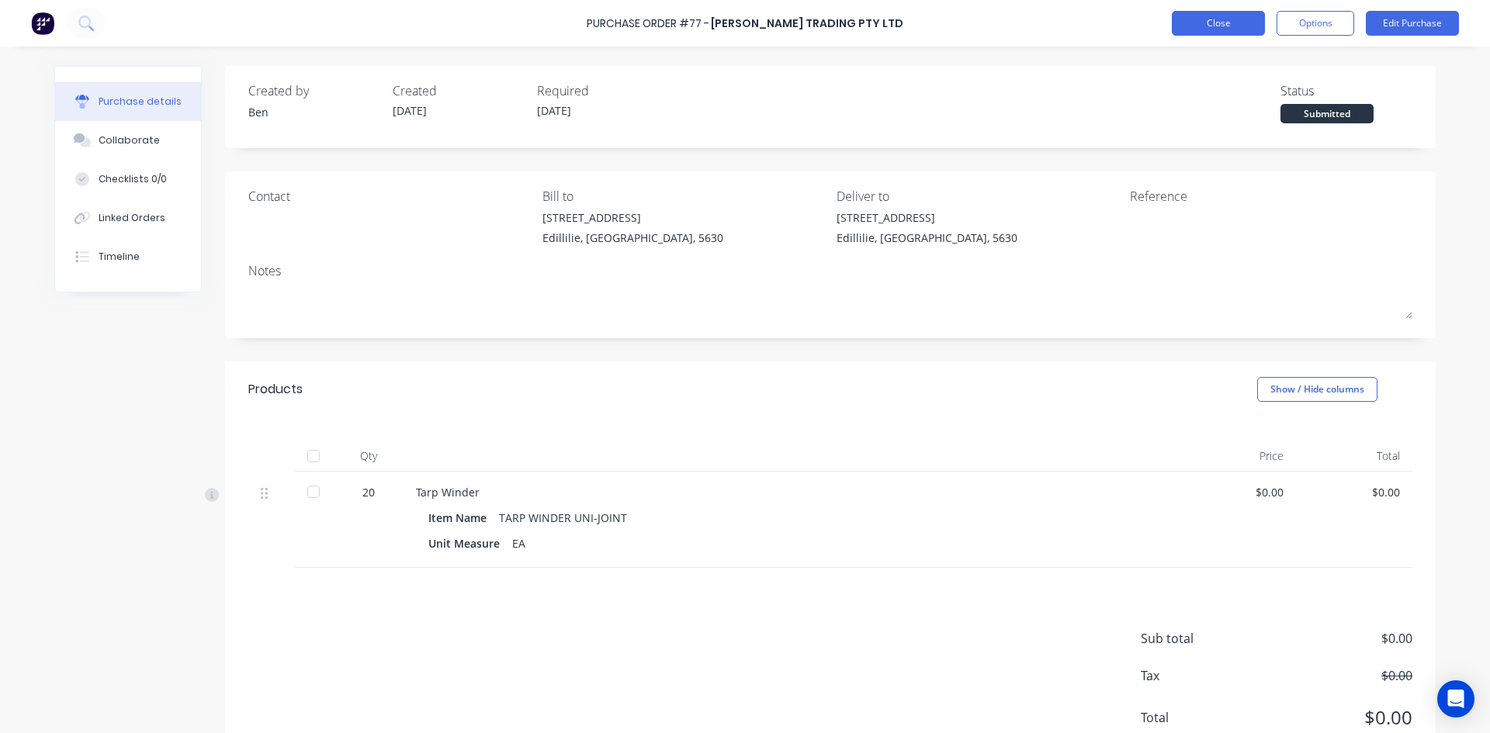
click at [1242, 22] on button "Close" at bounding box center [1218, 23] width 93 height 25
click at [1246, 28] on button "Close" at bounding box center [1218, 23] width 93 height 25
click at [1190, 27] on button "Close" at bounding box center [1218, 23] width 93 height 25
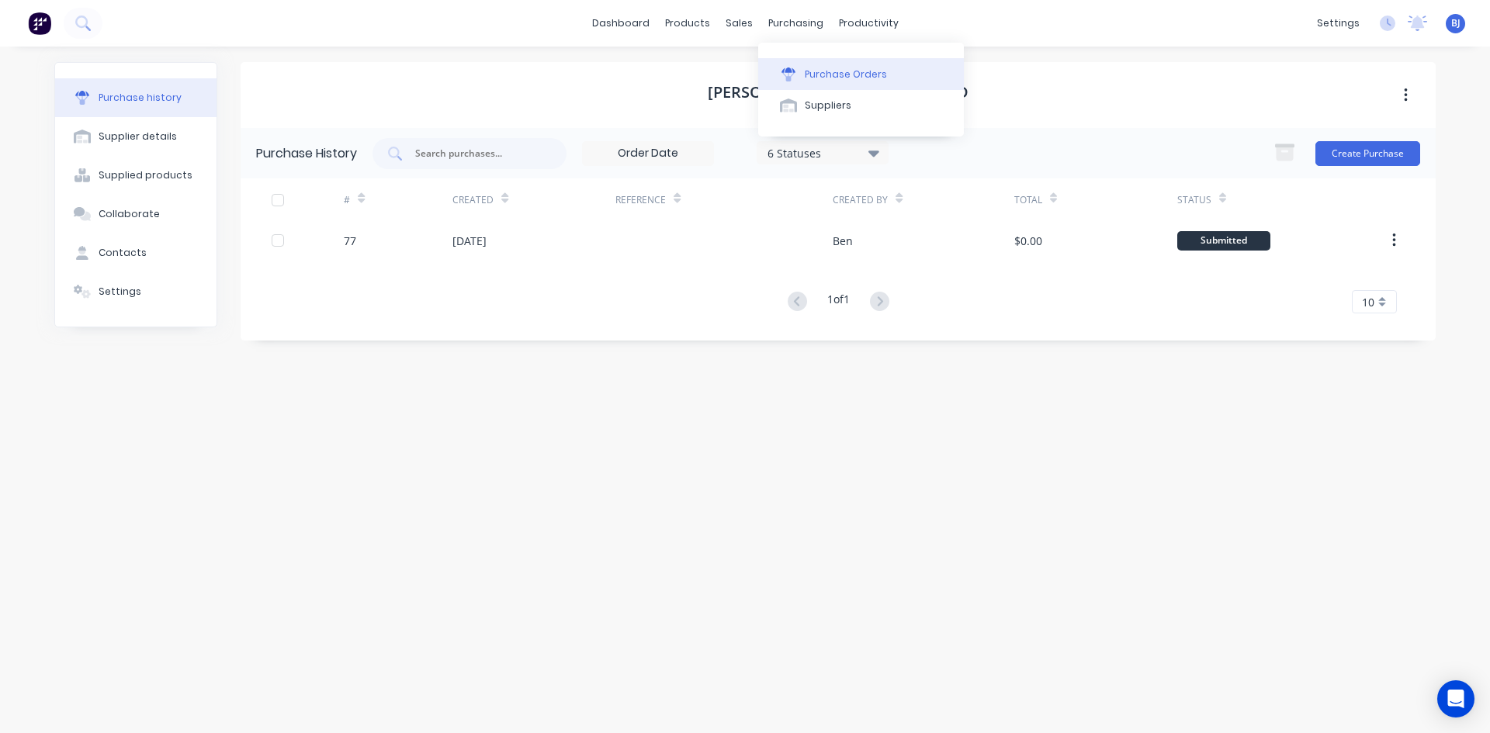
click at [802, 73] on button "Purchase Orders" at bounding box center [861, 73] width 206 height 31
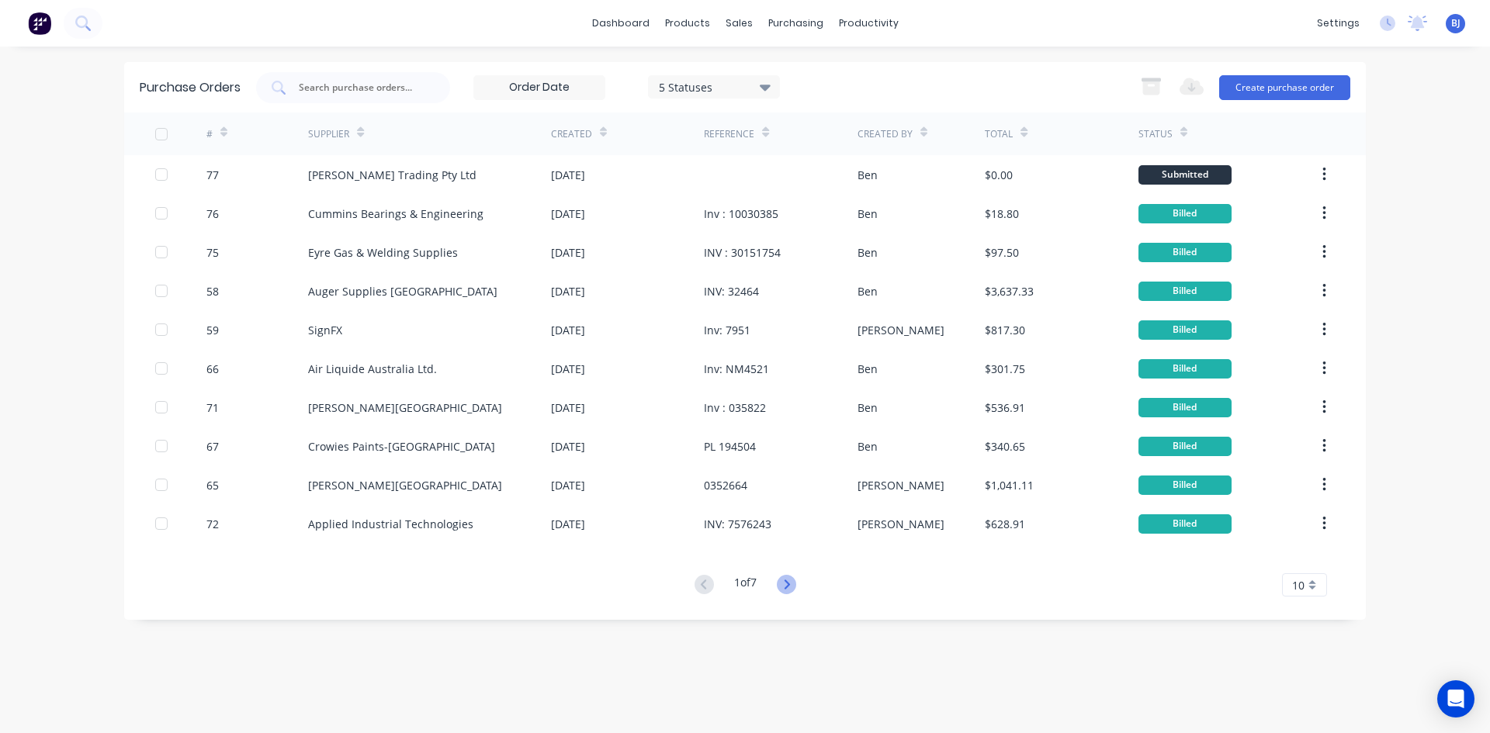
click at [789, 583] on icon at bounding box center [786, 584] width 19 height 19
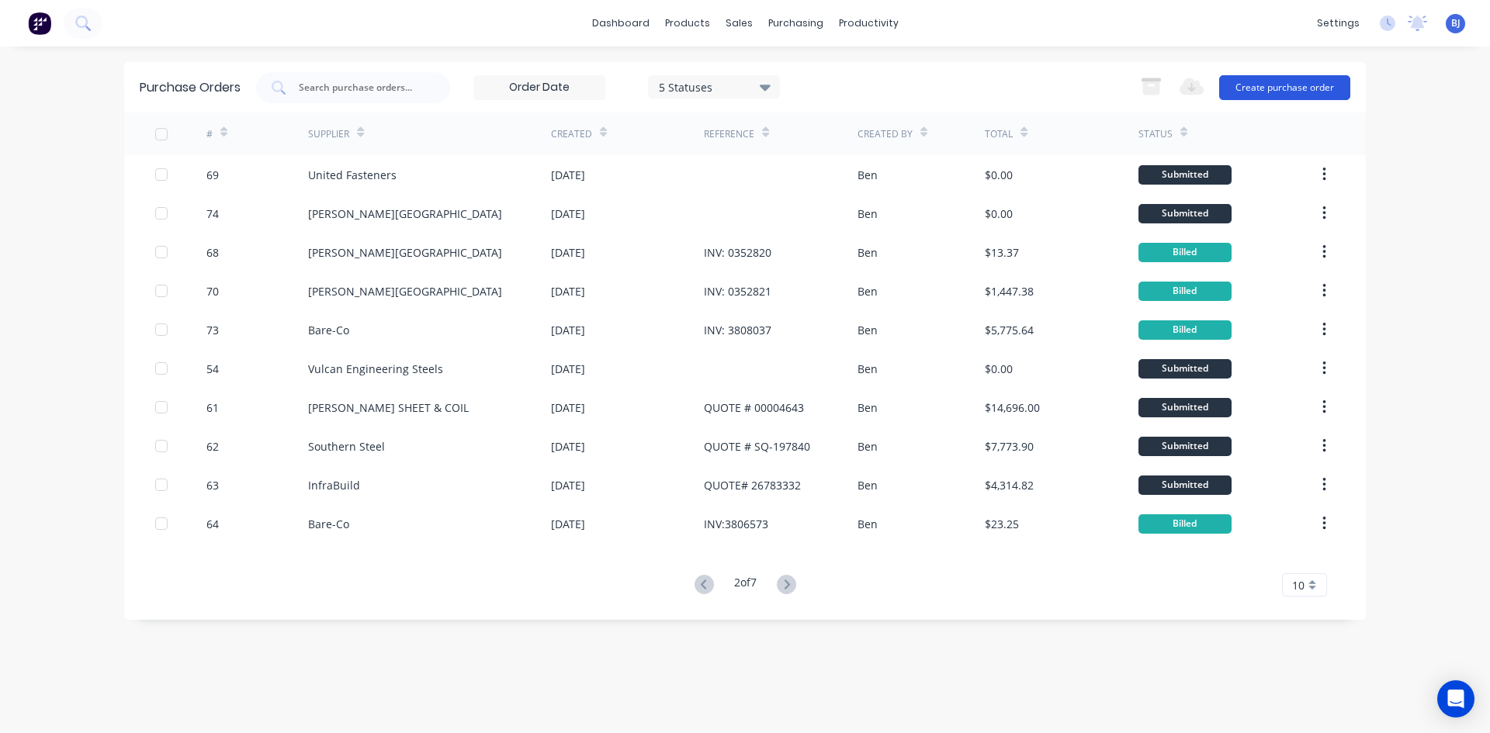
click at [1267, 89] on button "Create purchase order" at bounding box center [1284, 87] width 131 height 25
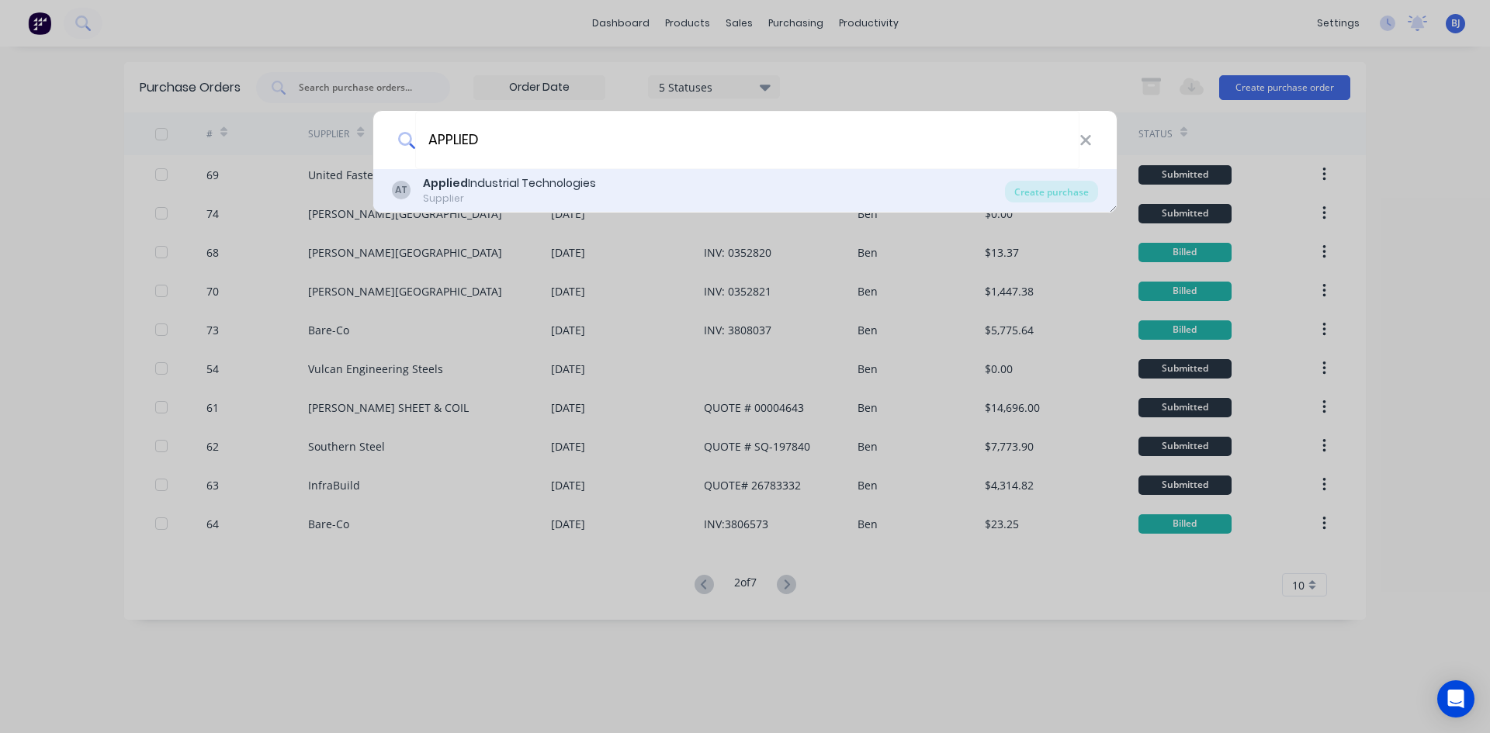
type input "APPLIED"
click at [526, 181] on div "Applied Industrial Technologies" at bounding box center [509, 183] width 173 height 16
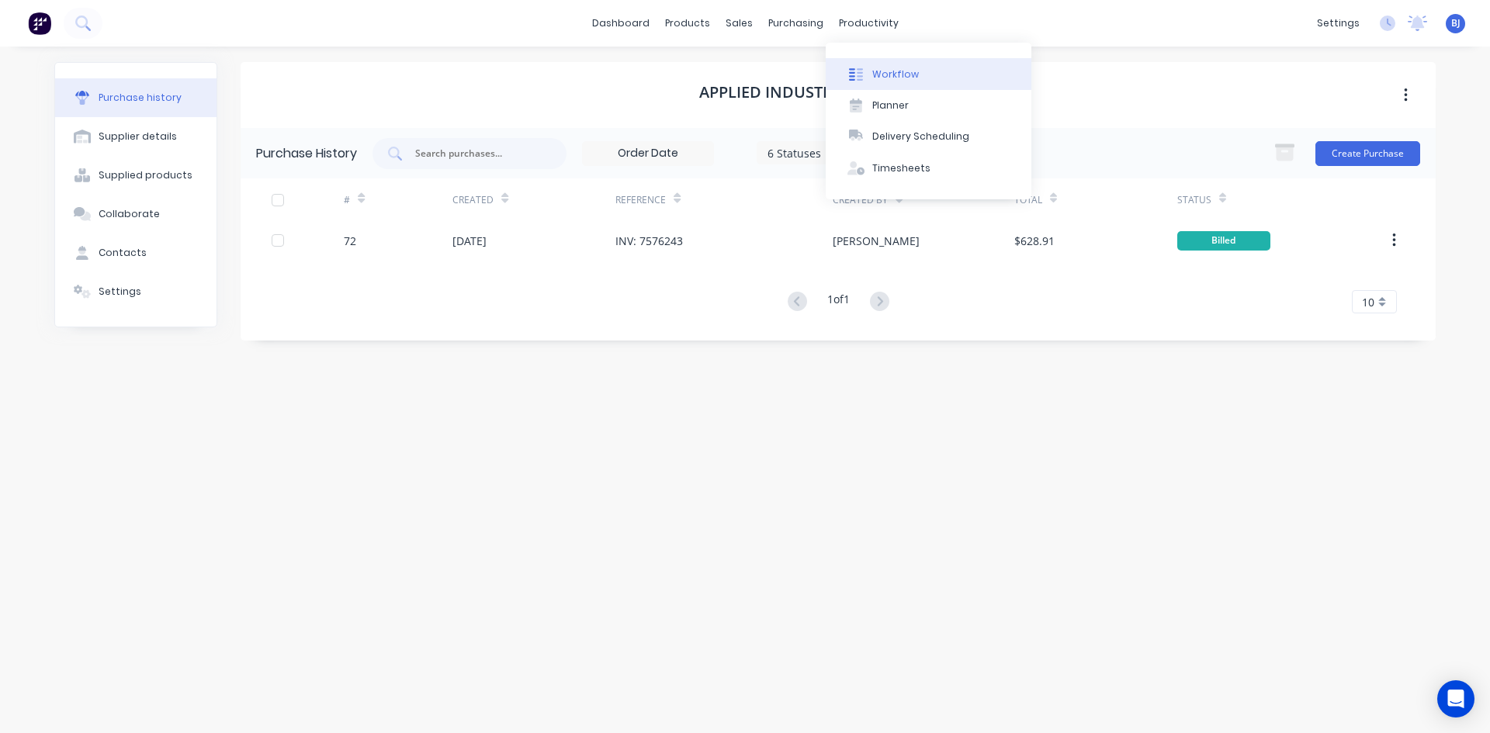
click at [865, 72] on div at bounding box center [855, 75] width 23 height 14
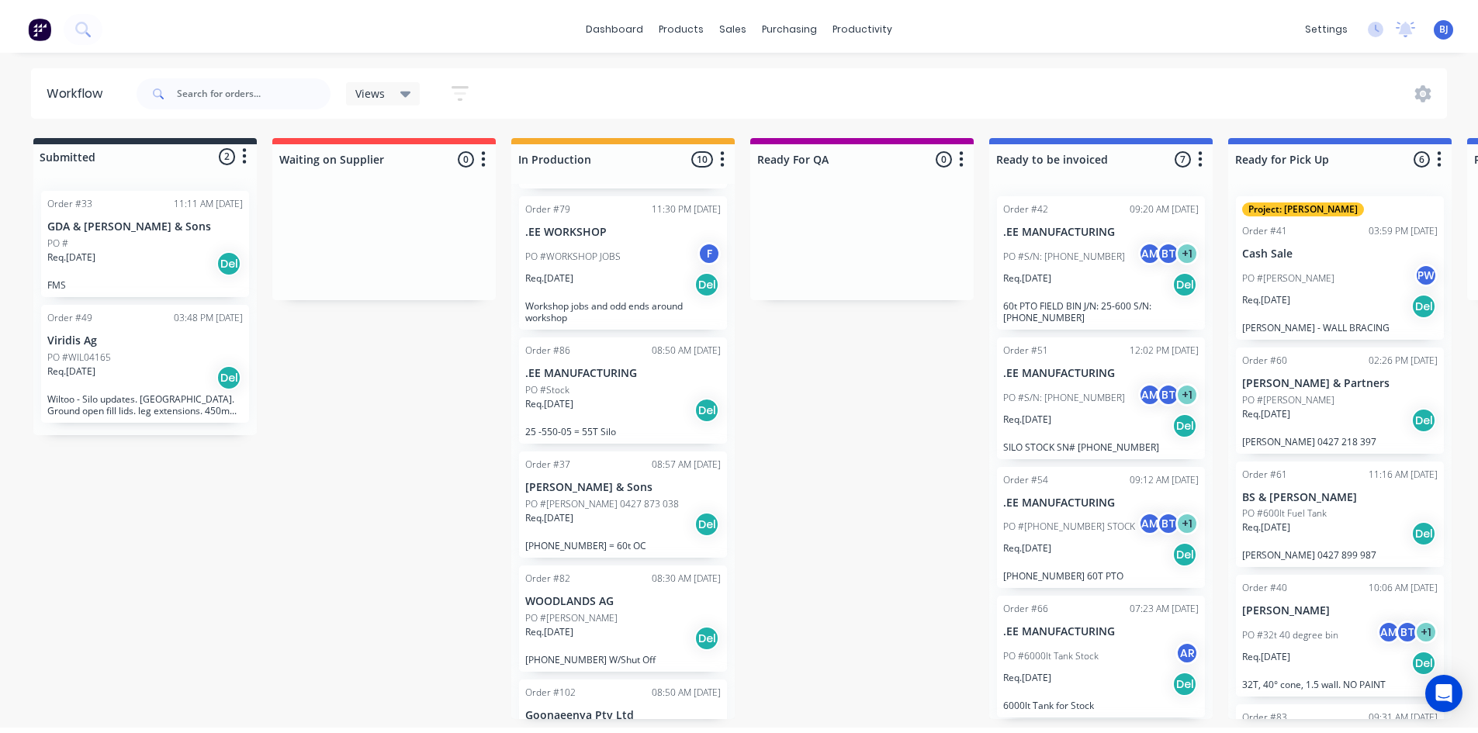
scroll to position [466, 0]
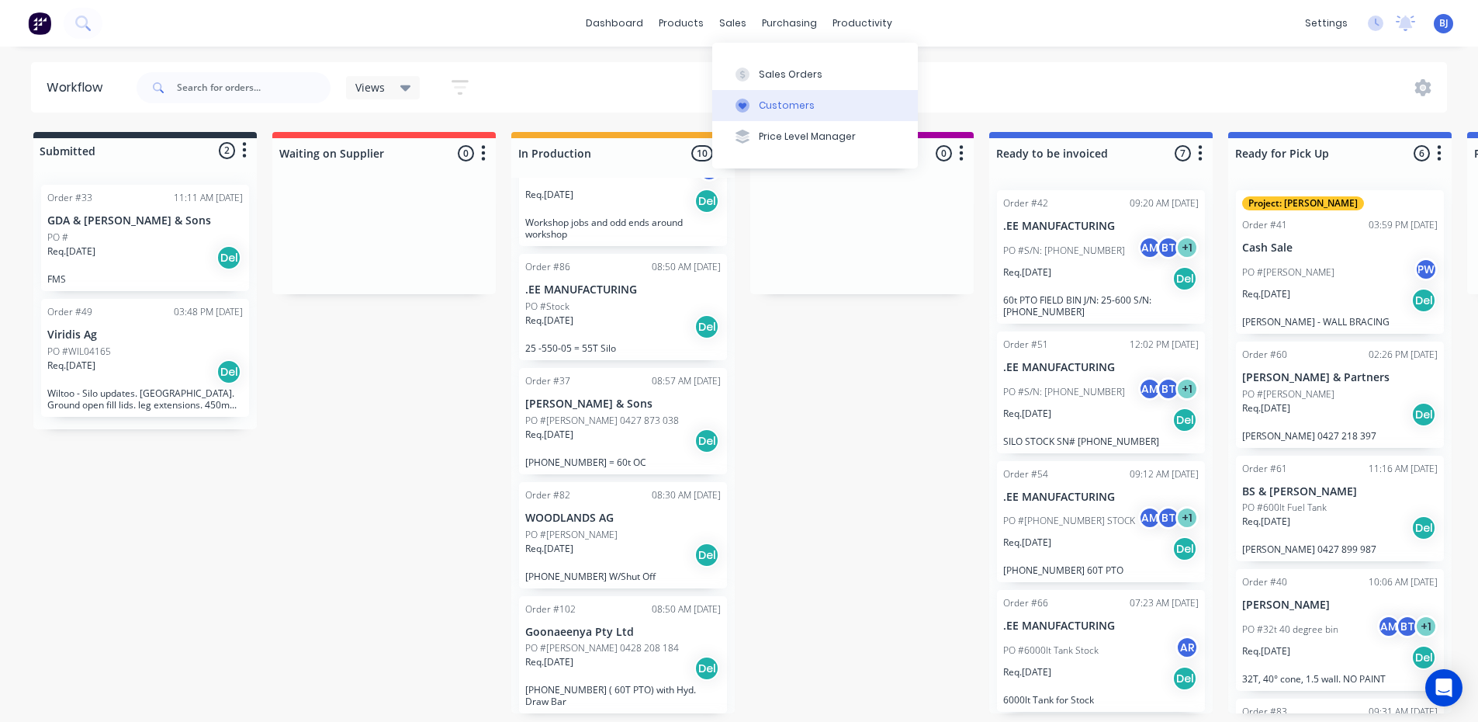
click at [750, 106] on div at bounding box center [742, 106] width 23 height 14
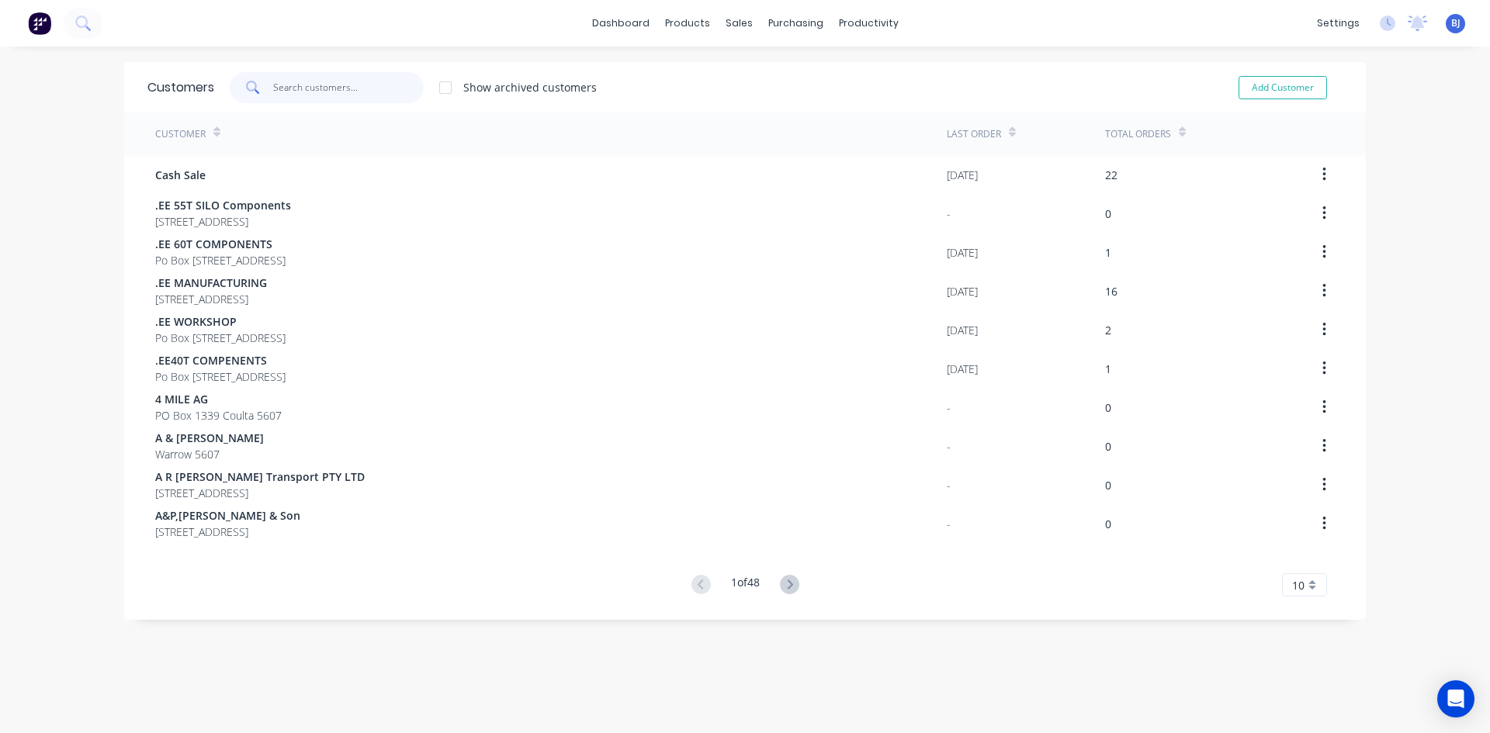
drag, startPoint x: 273, startPoint y: 85, endPoint x: 291, endPoint y: 88, distance: 18.1
click at [278, 88] on input "text" at bounding box center [348, 87] width 151 height 31
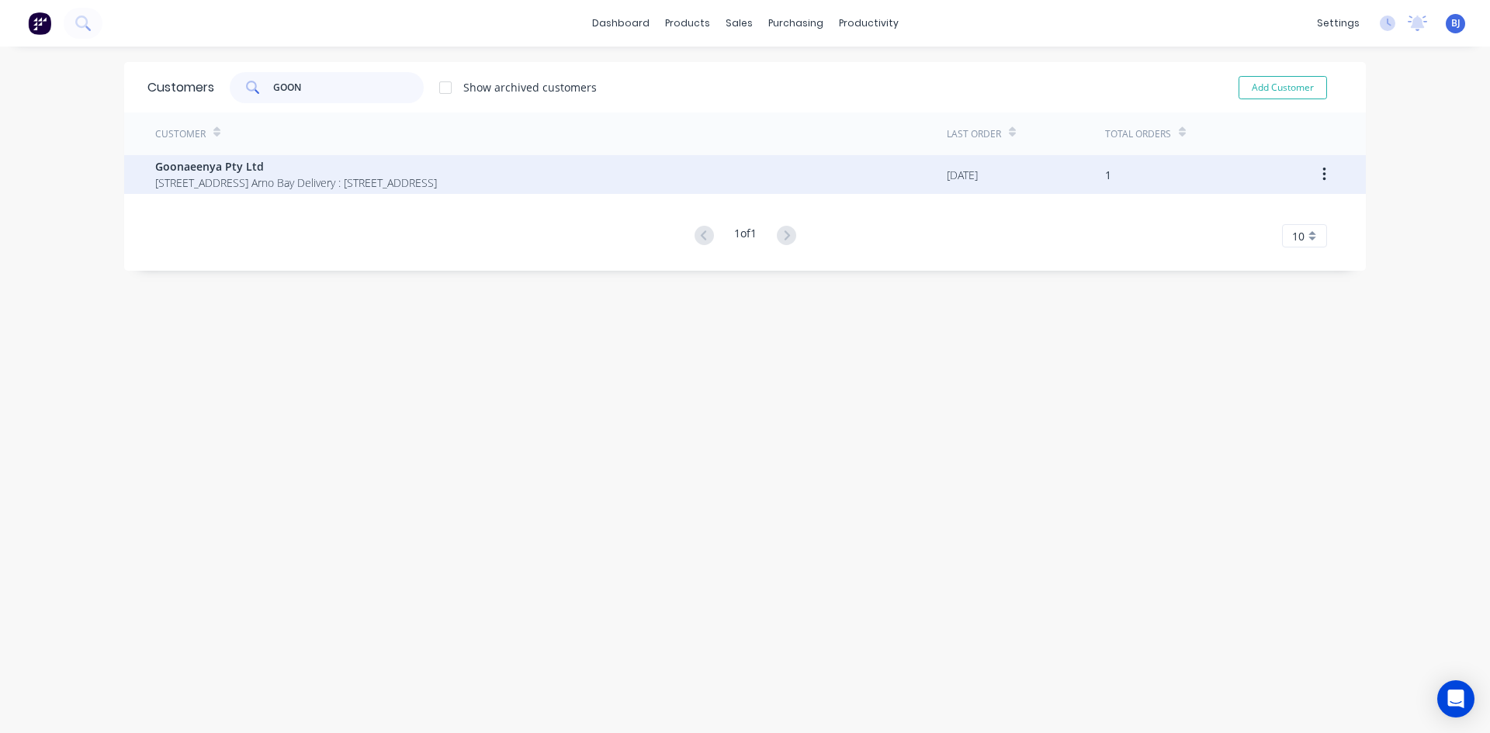
type input "GOON"
click at [241, 172] on span "Goonaeenya Pty Ltd" at bounding box center [296, 166] width 282 height 16
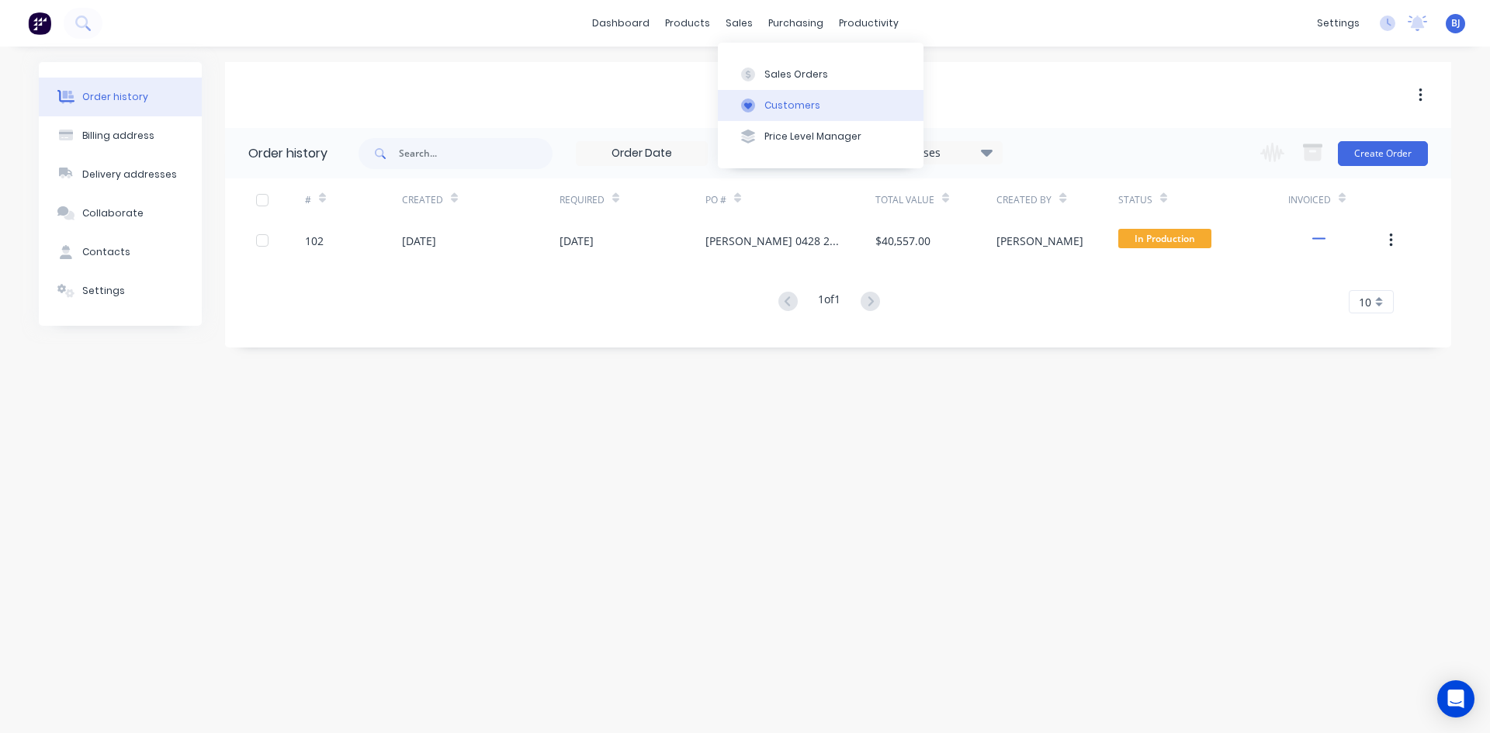
click at [747, 102] on icon at bounding box center [748, 106] width 14 height 14
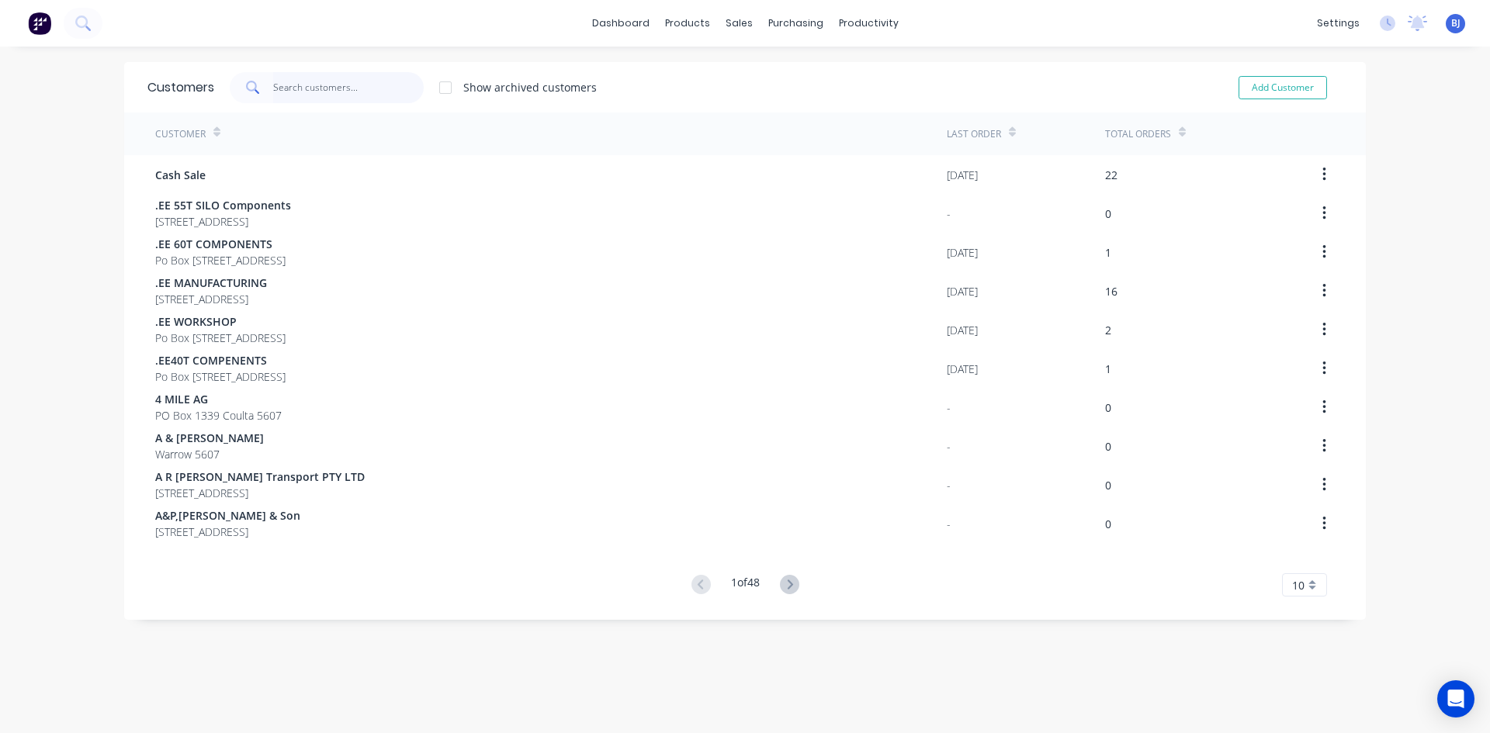
click at [287, 86] on input "text" at bounding box center [348, 87] width 151 height 31
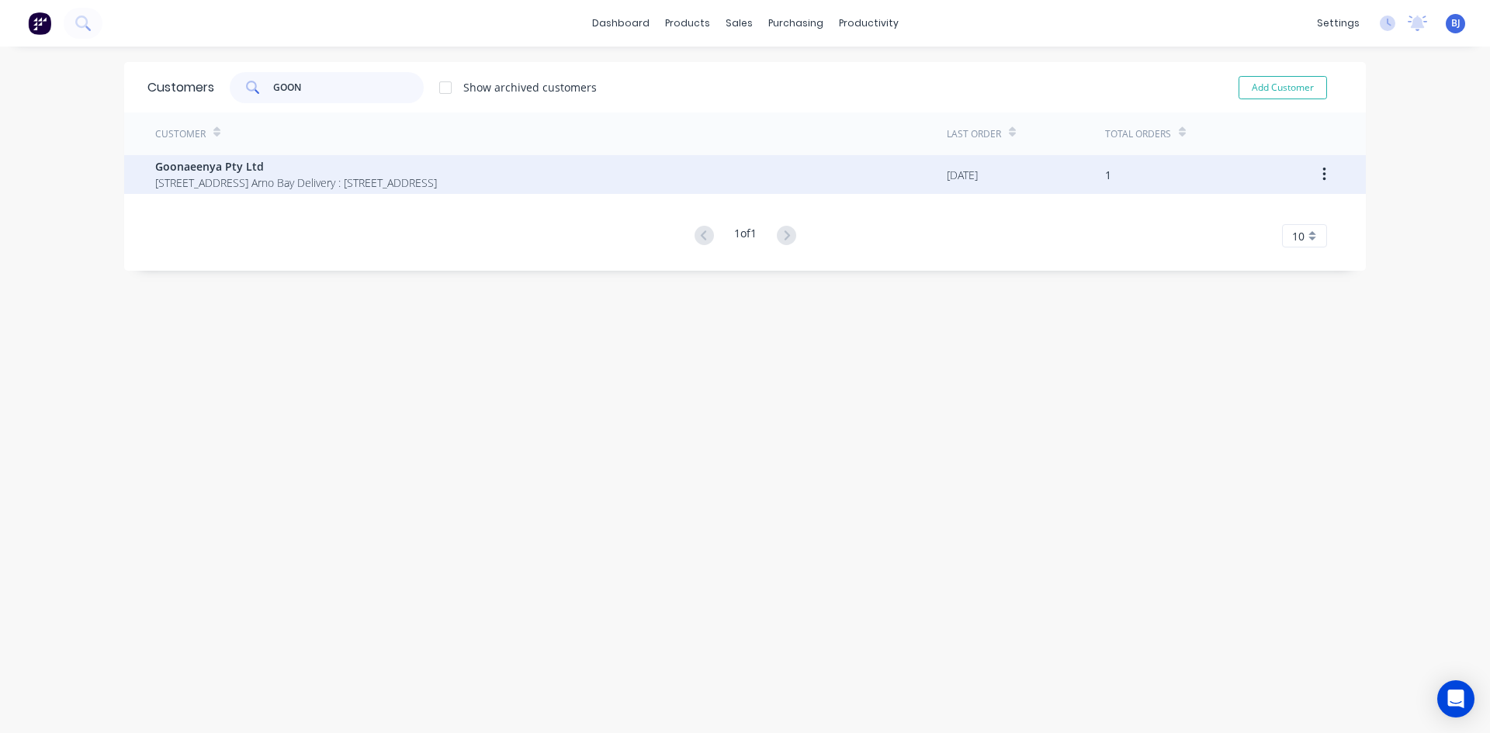
type input "GOON"
click at [241, 175] on span "[STREET_ADDRESS] Arno Bay Delivery : [STREET_ADDRESS]" at bounding box center [296, 183] width 282 height 16
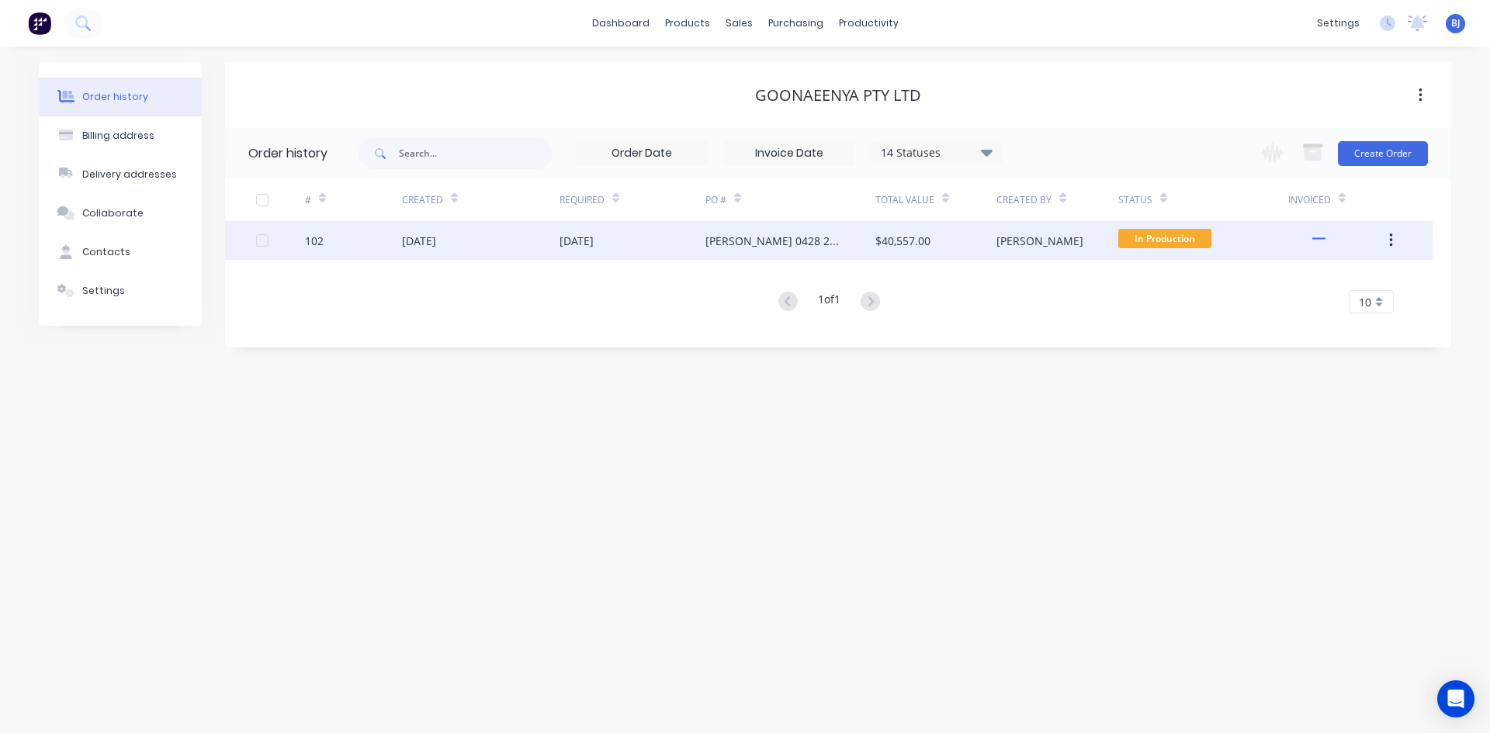
click at [389, 240] on div "102" at bounding box center [353, 240] width 97 height 39
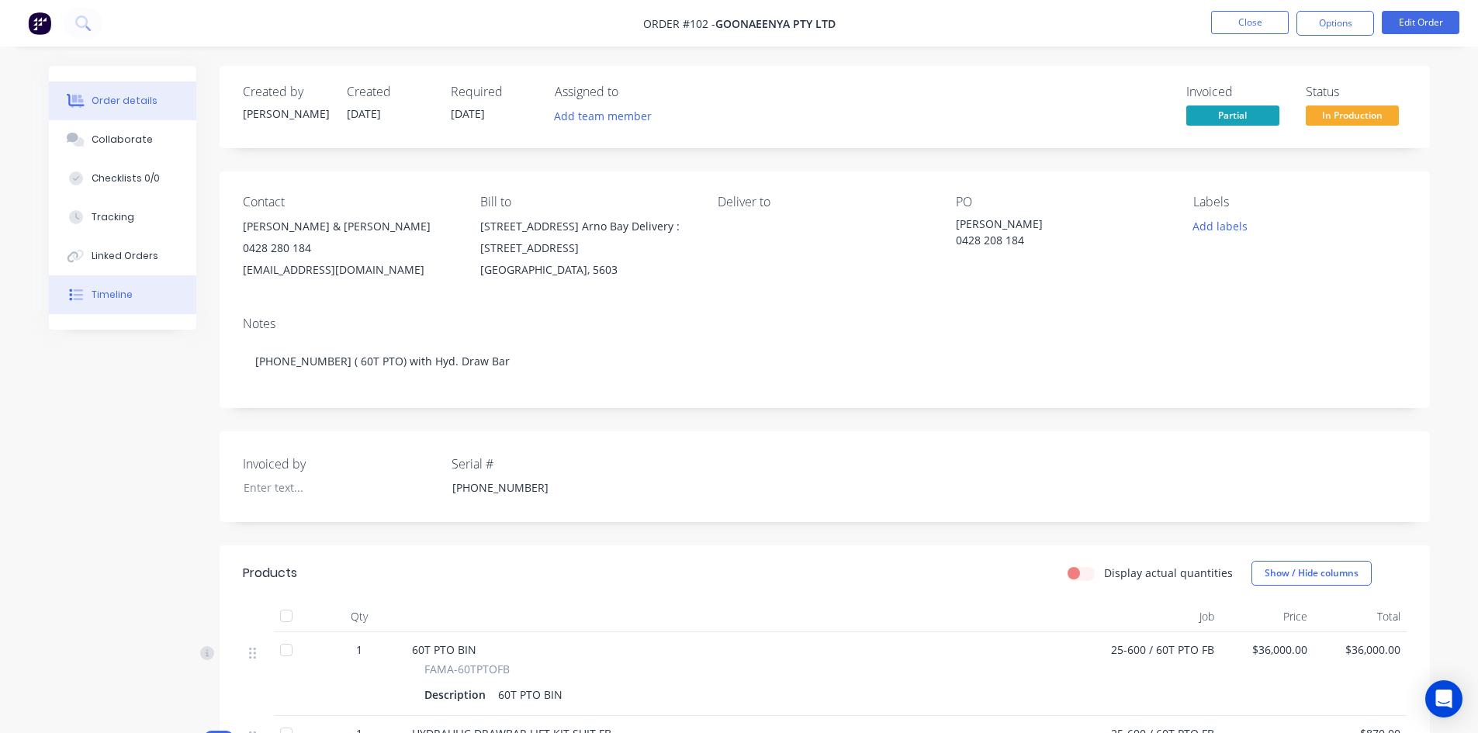
click at [133, 292] on button "Timeline" at bounding box center [122, 295] width 147 height 39
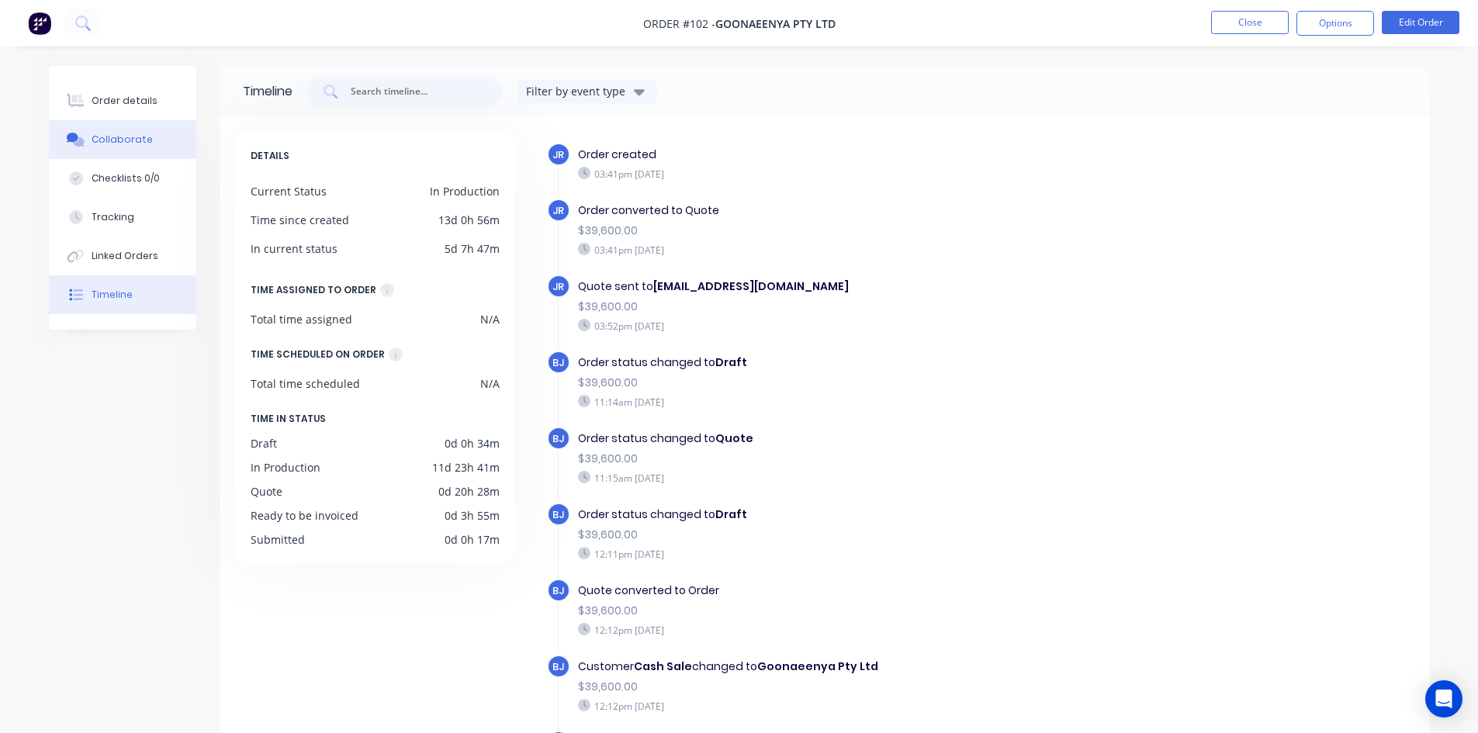
click at [142, 143] on div "Collaborate" at bounding box center [122, 140] width 61 height 14
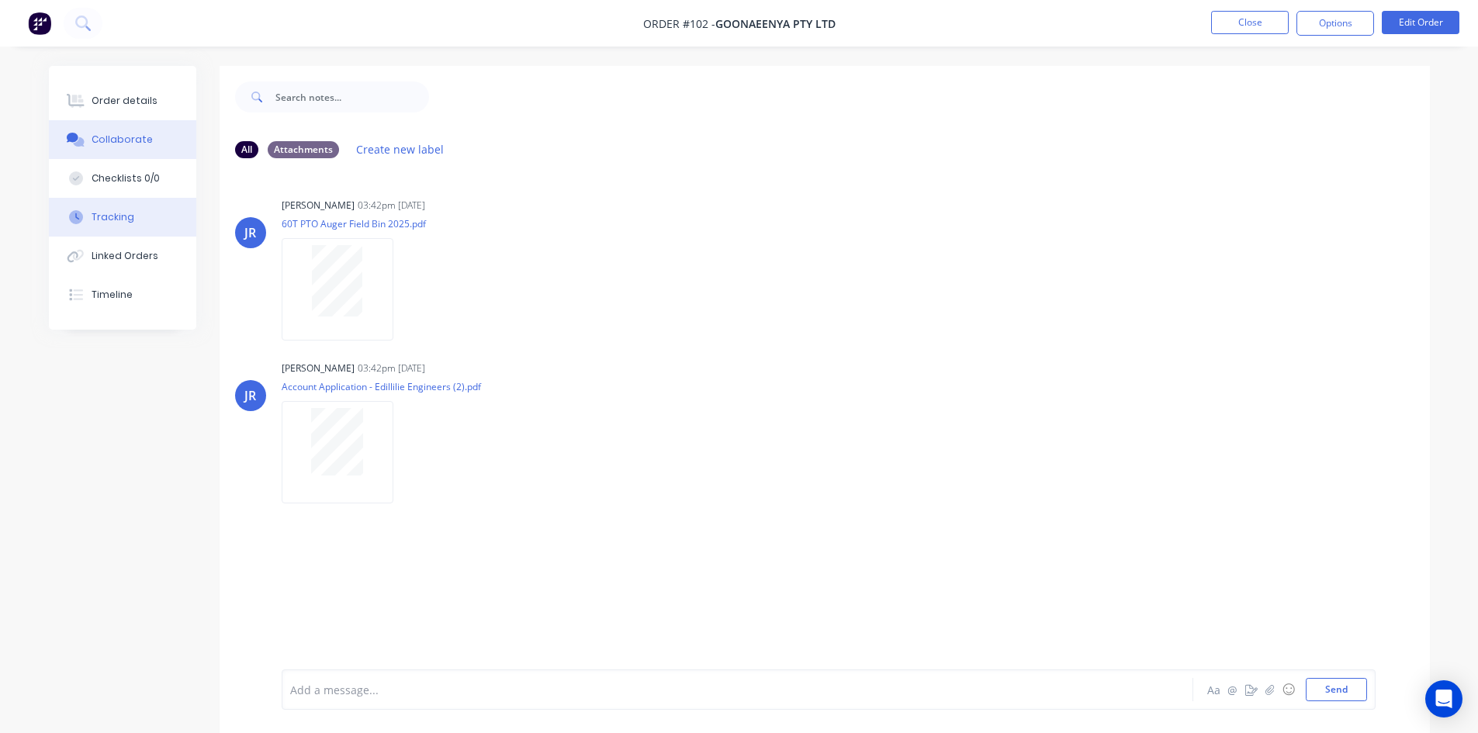
click at [130, 214] on div "Tracking" at bounding box center [113, 217] width 43 height 14
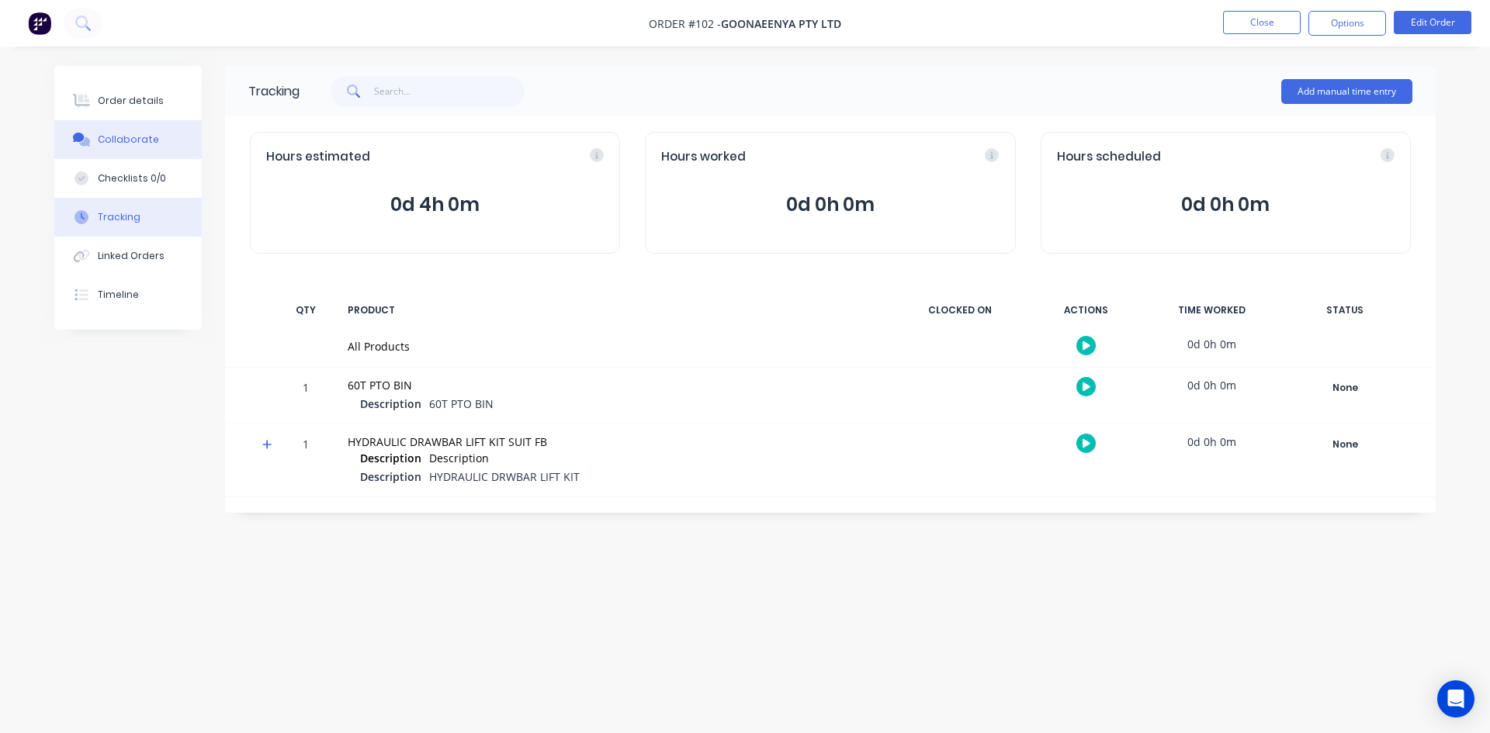
click at [134, 143] on div "Collaborate" at bounding box center [128, 140] width 61 height 14
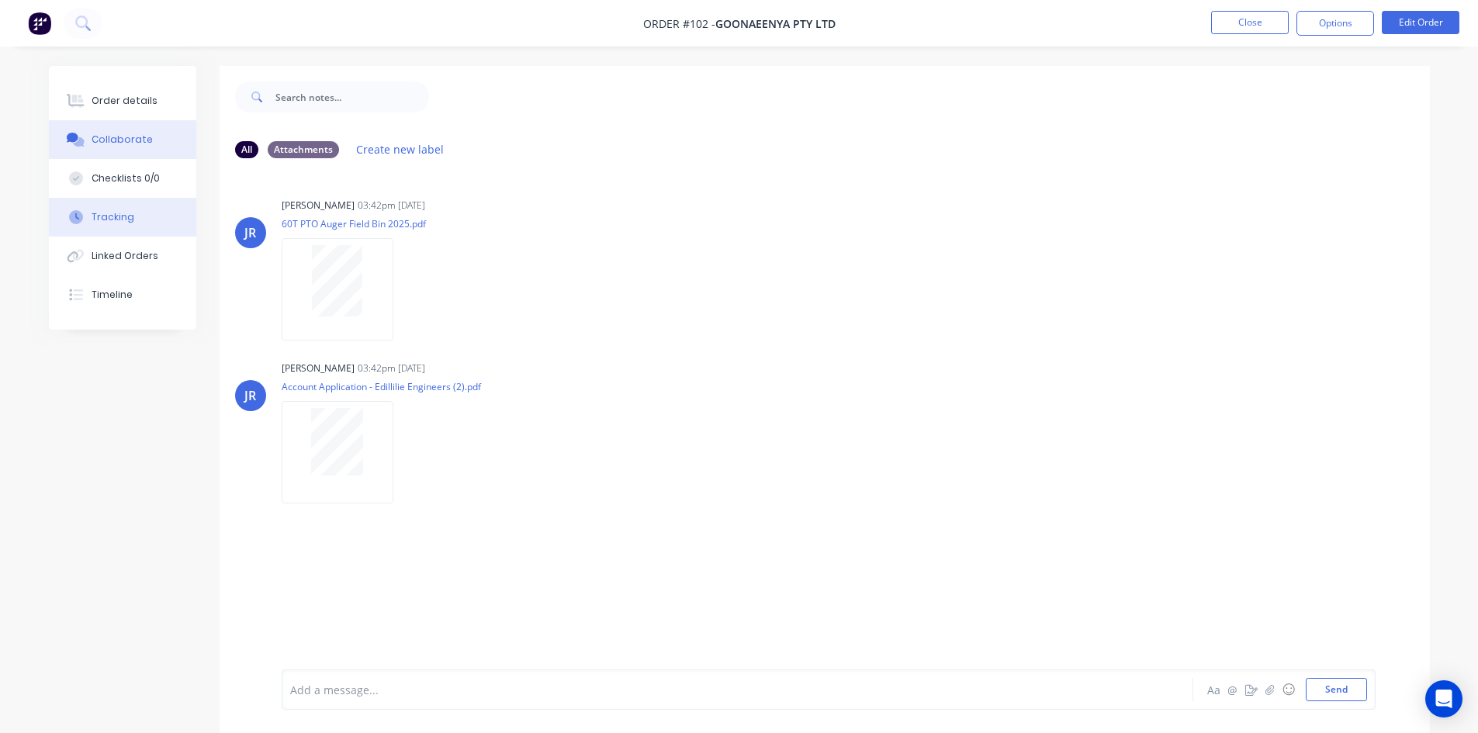
click at [123, 214] on div "Tracking" at bounding box center [113, 217] width 43 height 14
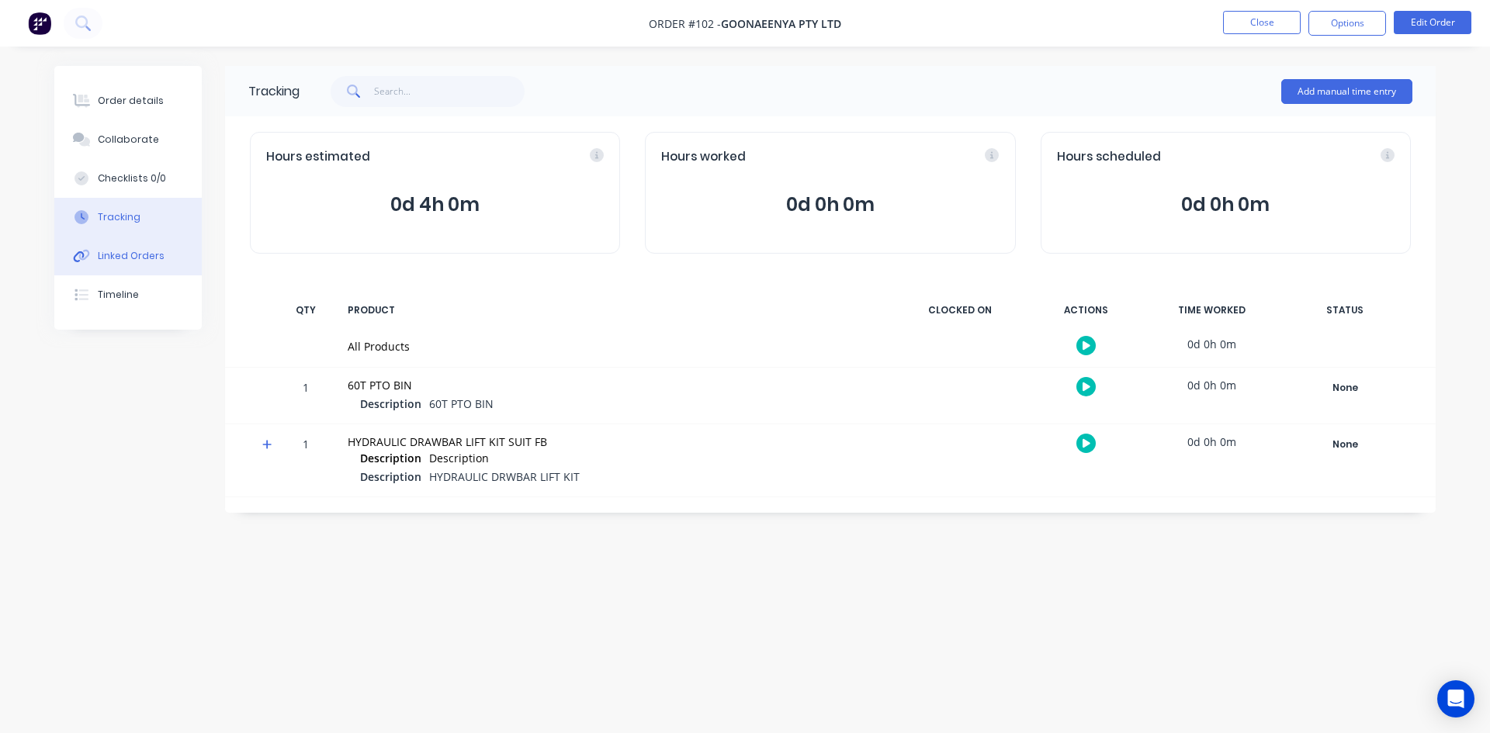
click at [125, 254] on div "Linked Orders" at bounding box center [131, 256] width 67 height 14
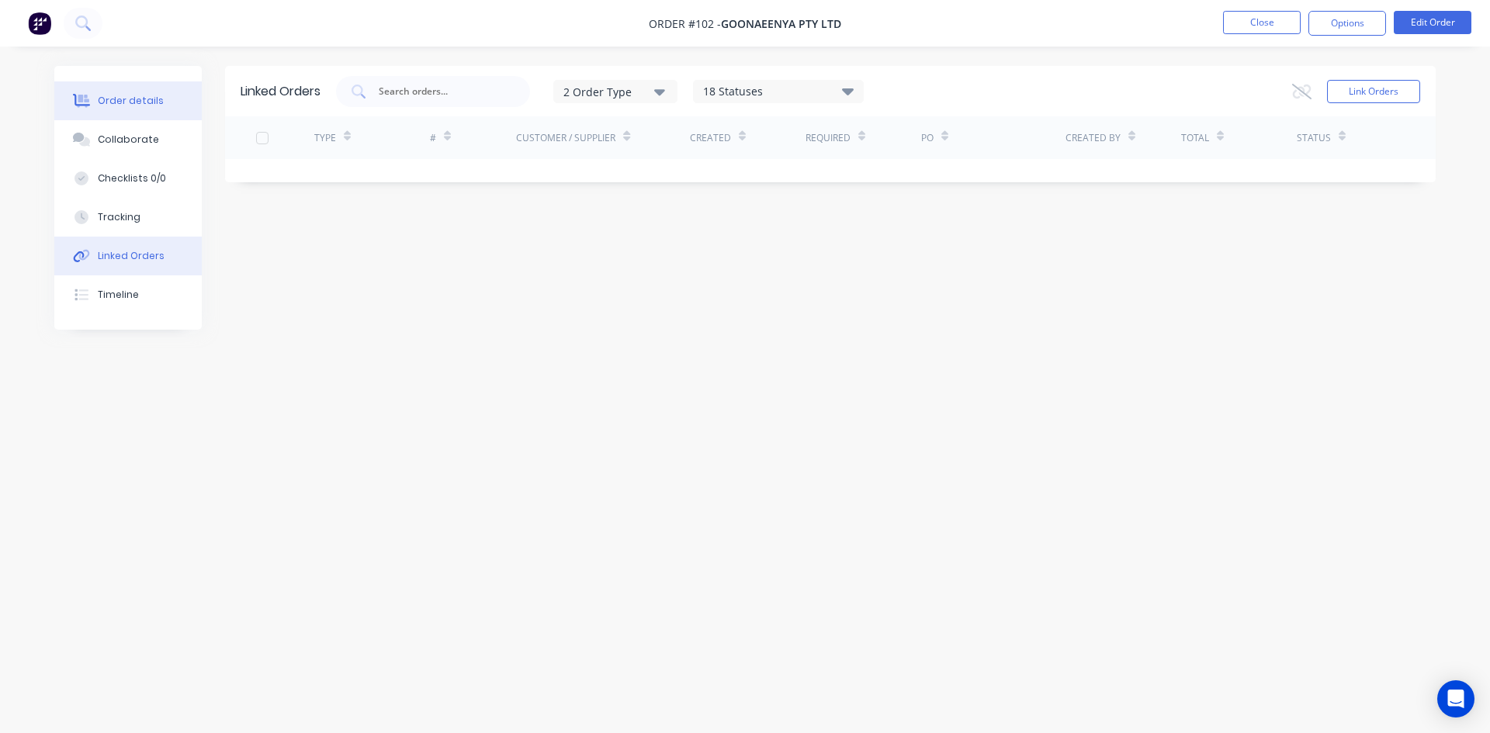
click at [131, 104] on div "Order details" at bounding box center [131, 101] width 66 height 14
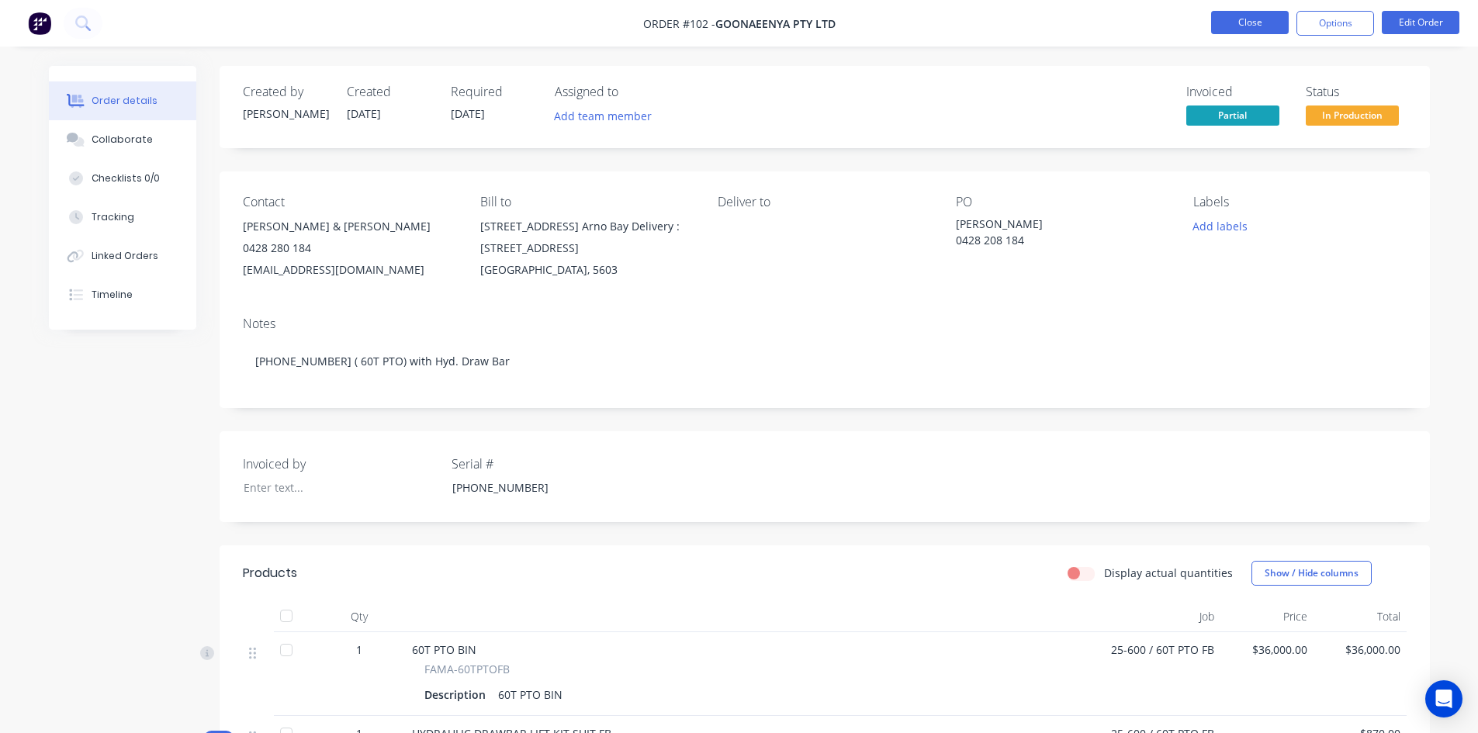
click at [1229, 26] on button "Close" at bounding box center [1250, 22] width 78 height 23
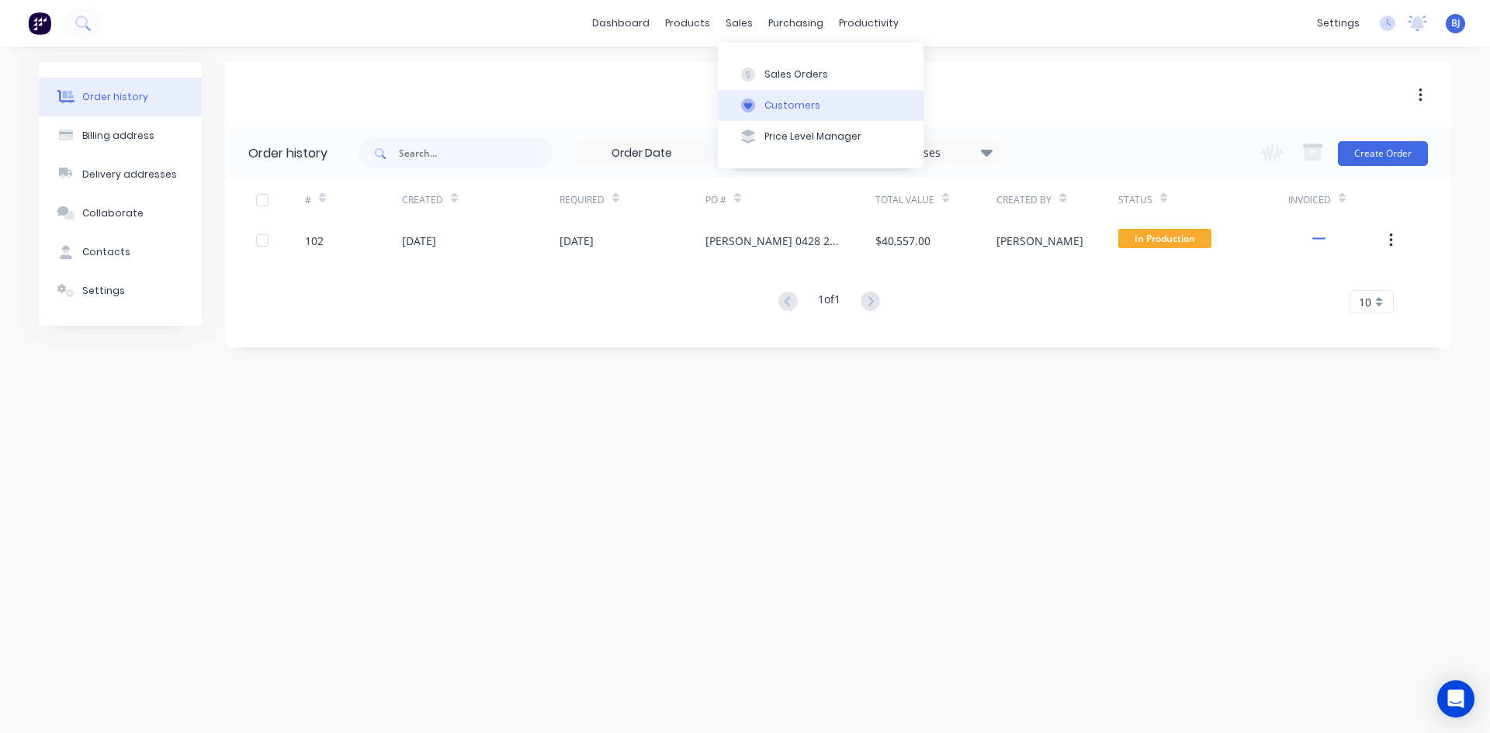
click at [757, 111] on div at bounding box center [748, 106] width 23 height 14
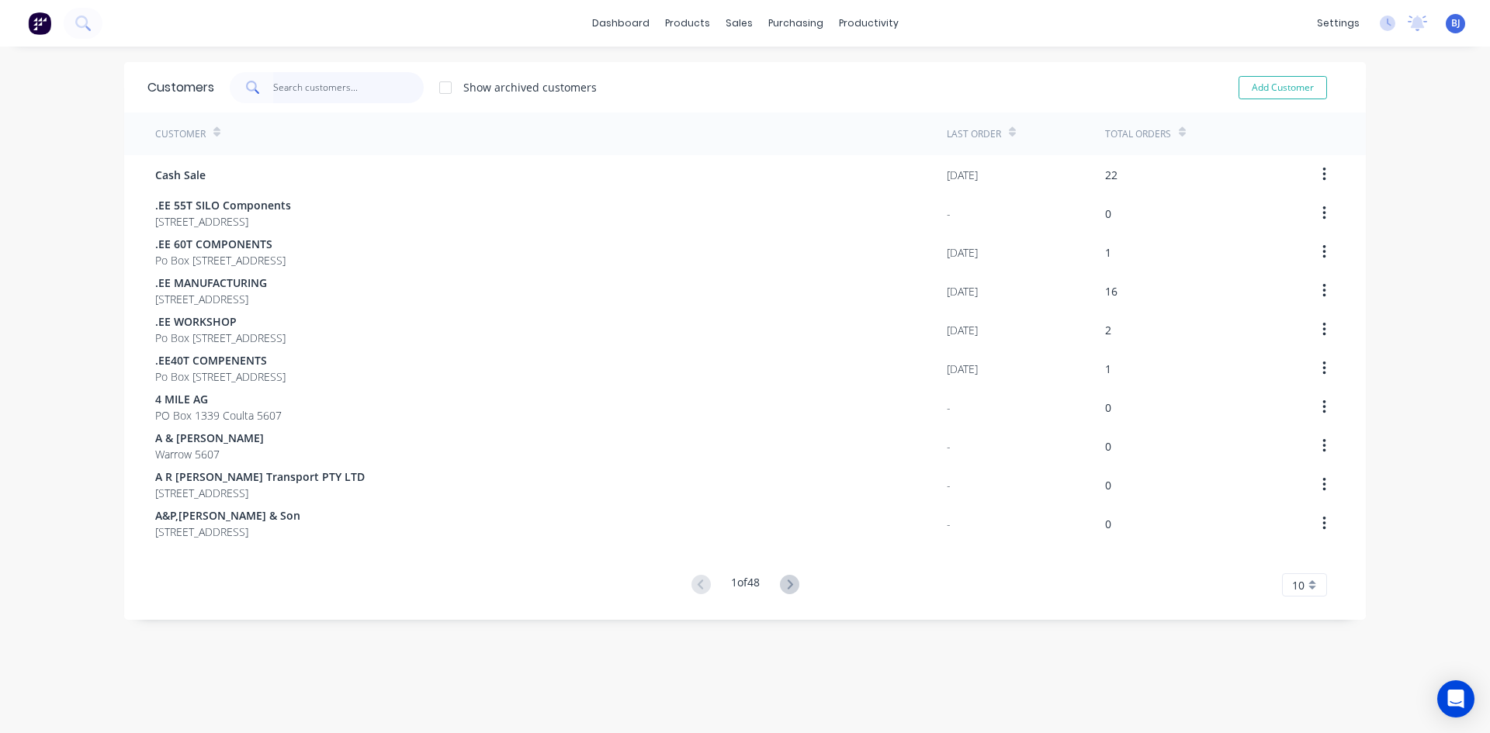
click at [285, 91] on input "text" at bounding box center [348, 87] width 151 height 31
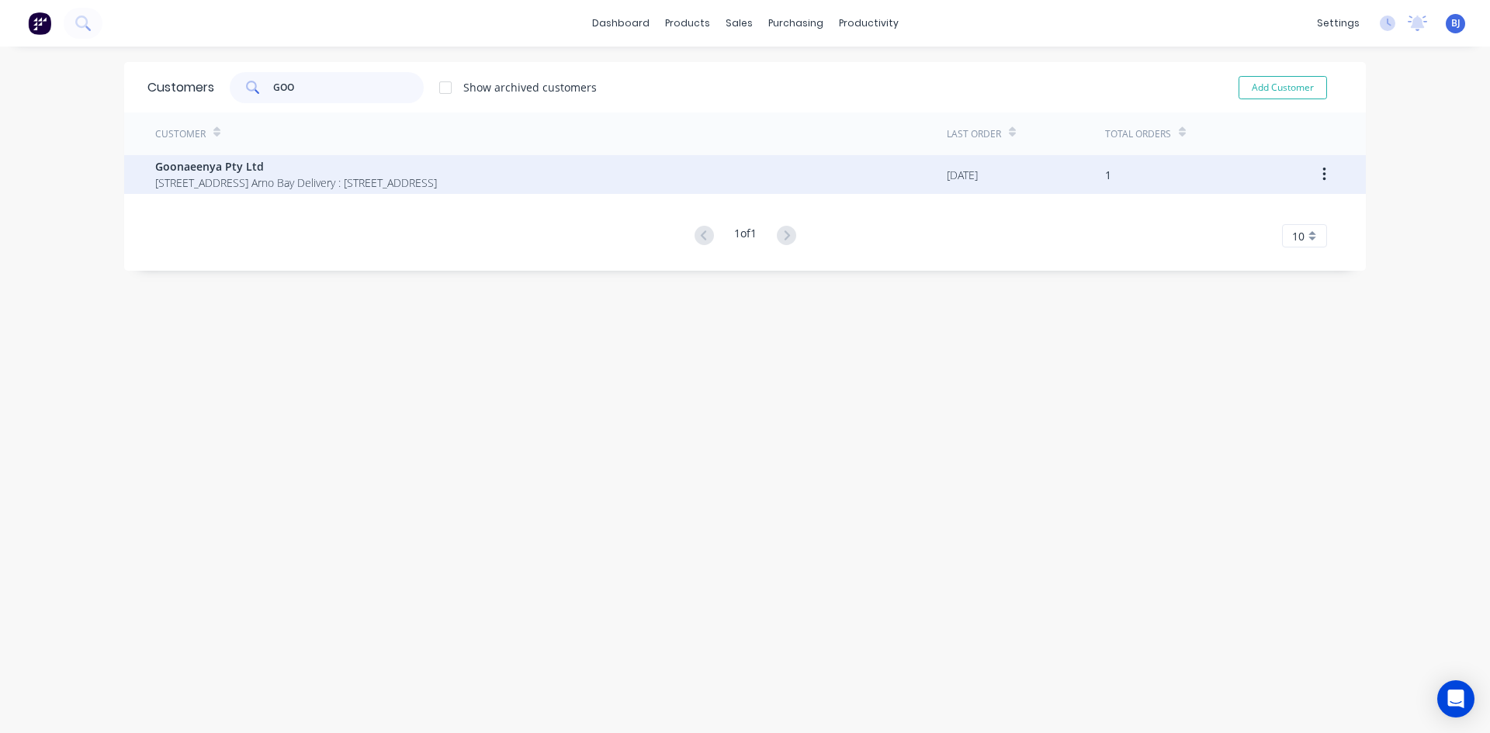
type input "GOO"
click at [1322, 178] on icon "button" at bounding box center [1324, 174] width 4 height 17
click at [235, 182] on span "[STREET_ADDRESS] Arno Bay Delivery : [STREET_ADDRESS]" at bounding box center [296, 183] width 282 height 16
